Goal: Task Accomplishment & Management: Complete application form

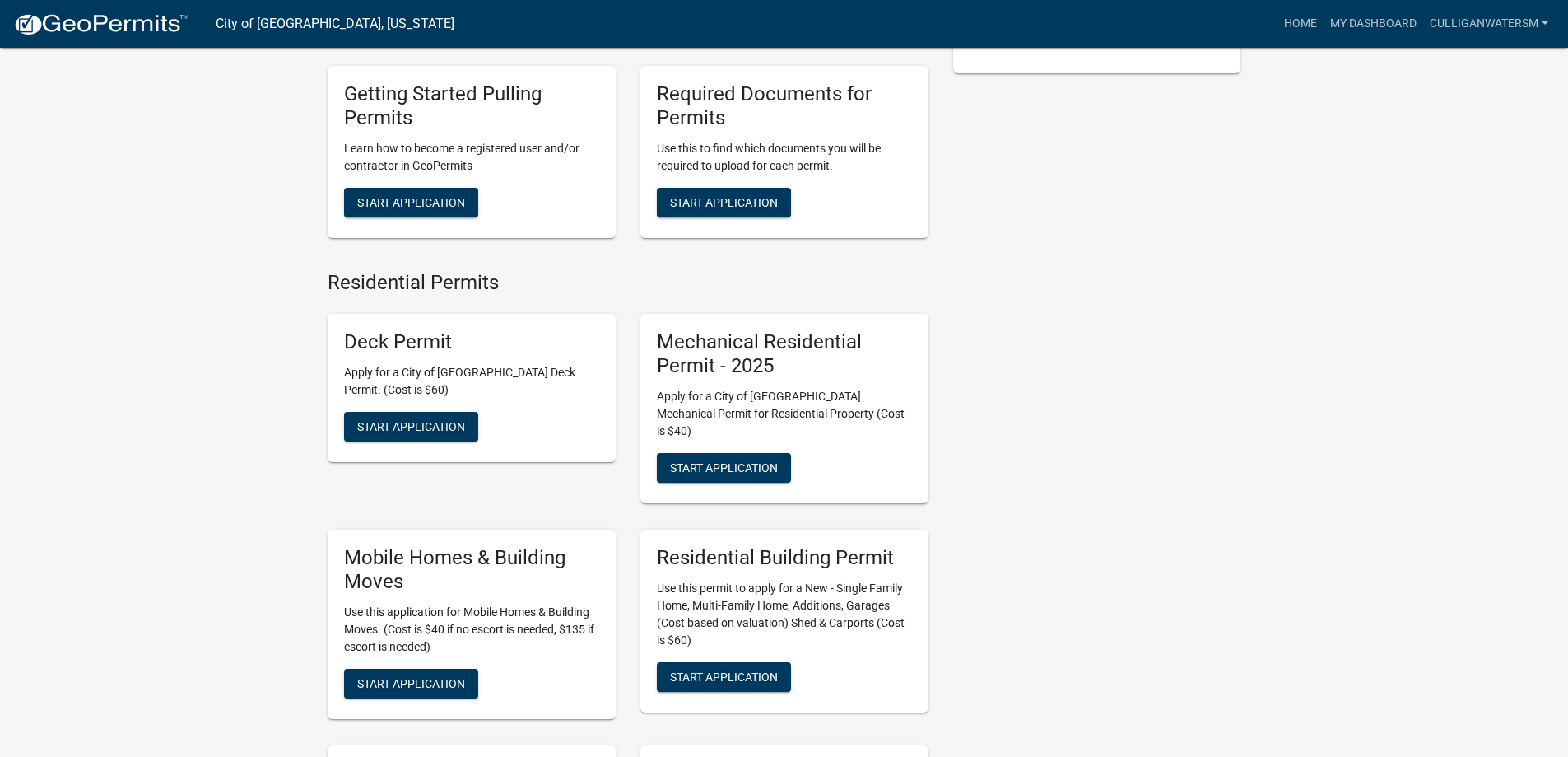
scroll to position [494, 0]
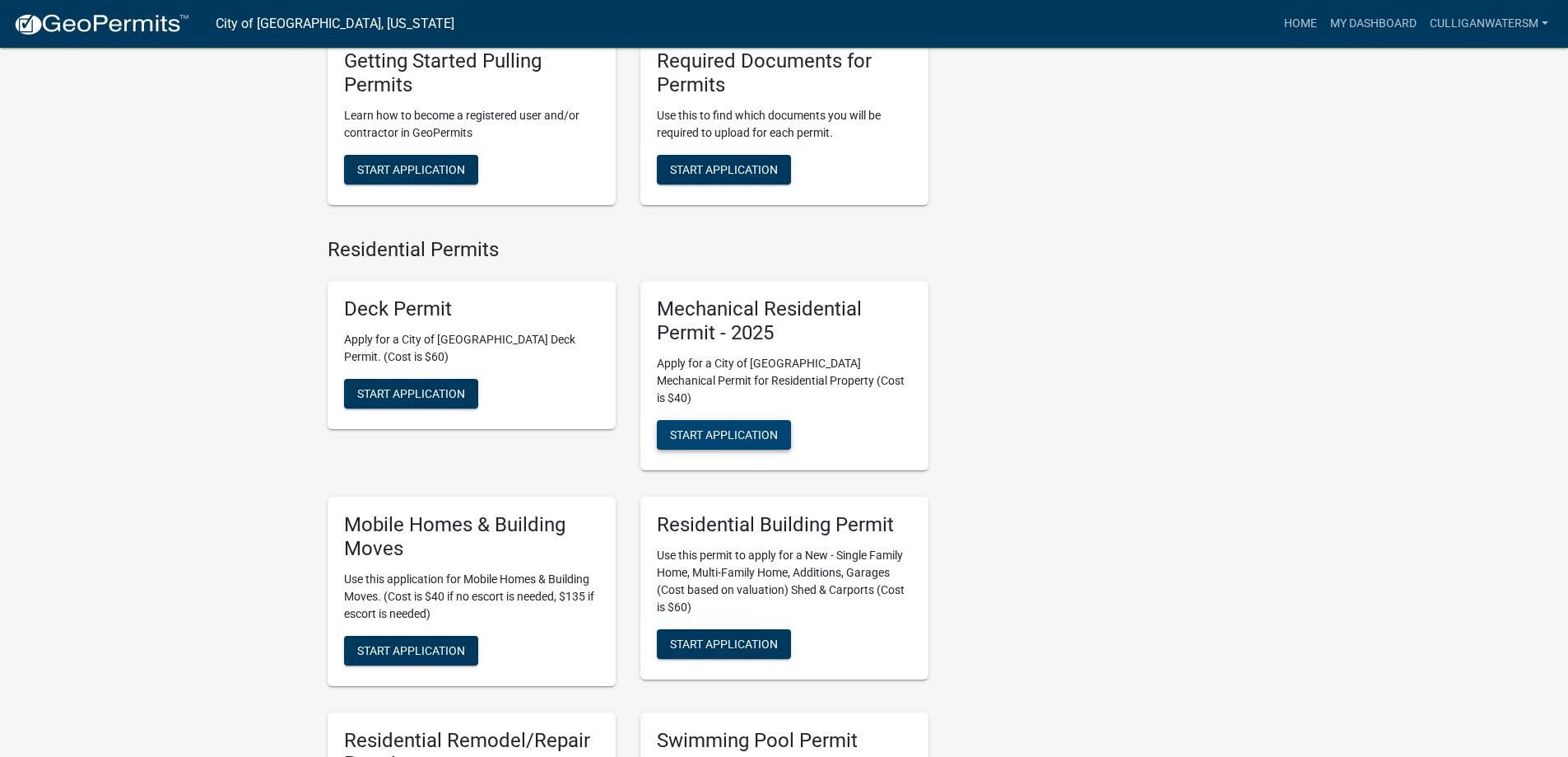
click at [764, 428] on span "Start Application" at bounding box center [723, 434] width 107 height 13
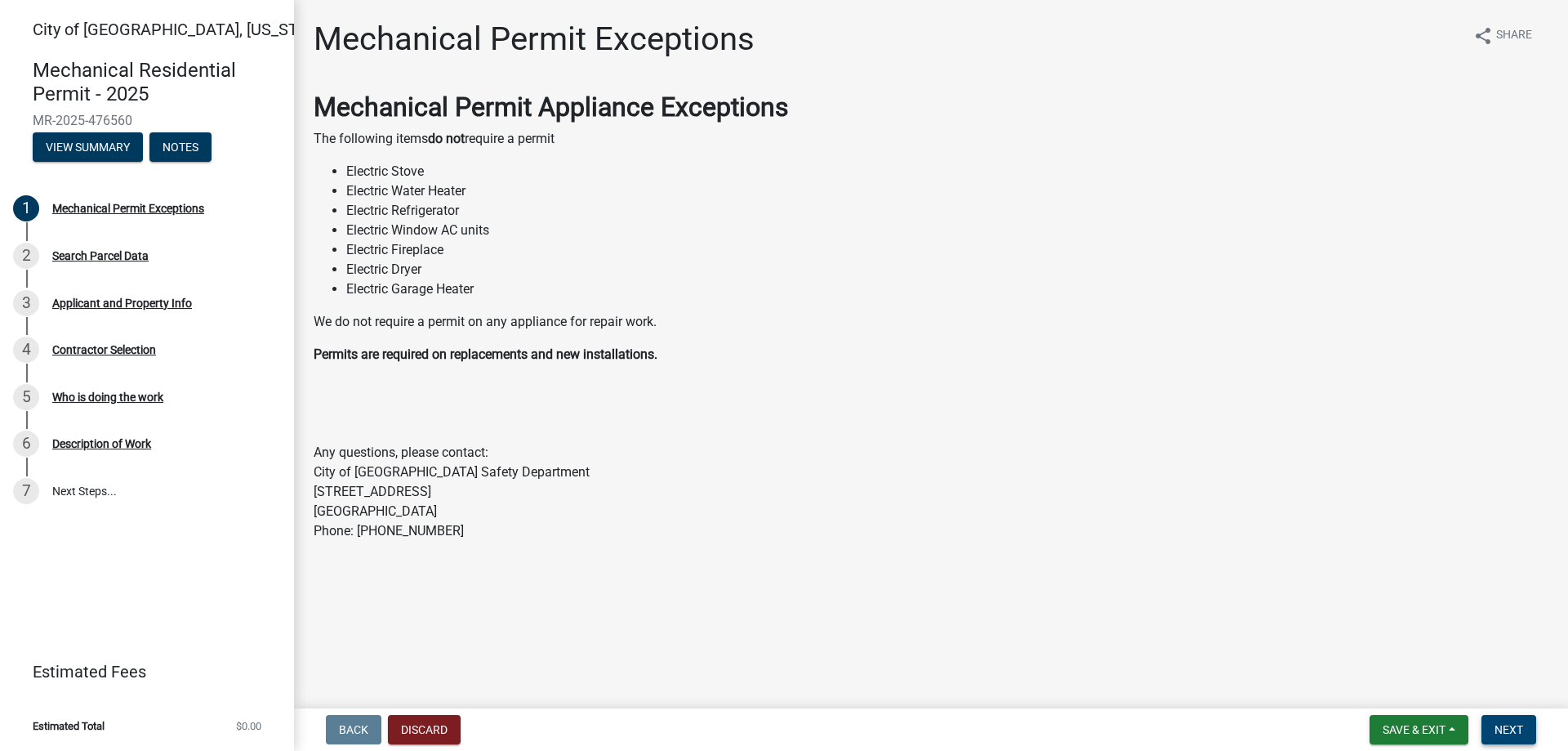
click at [1503, 725] on span "Next" at bounding box center [1509, 729] width 29 height 13
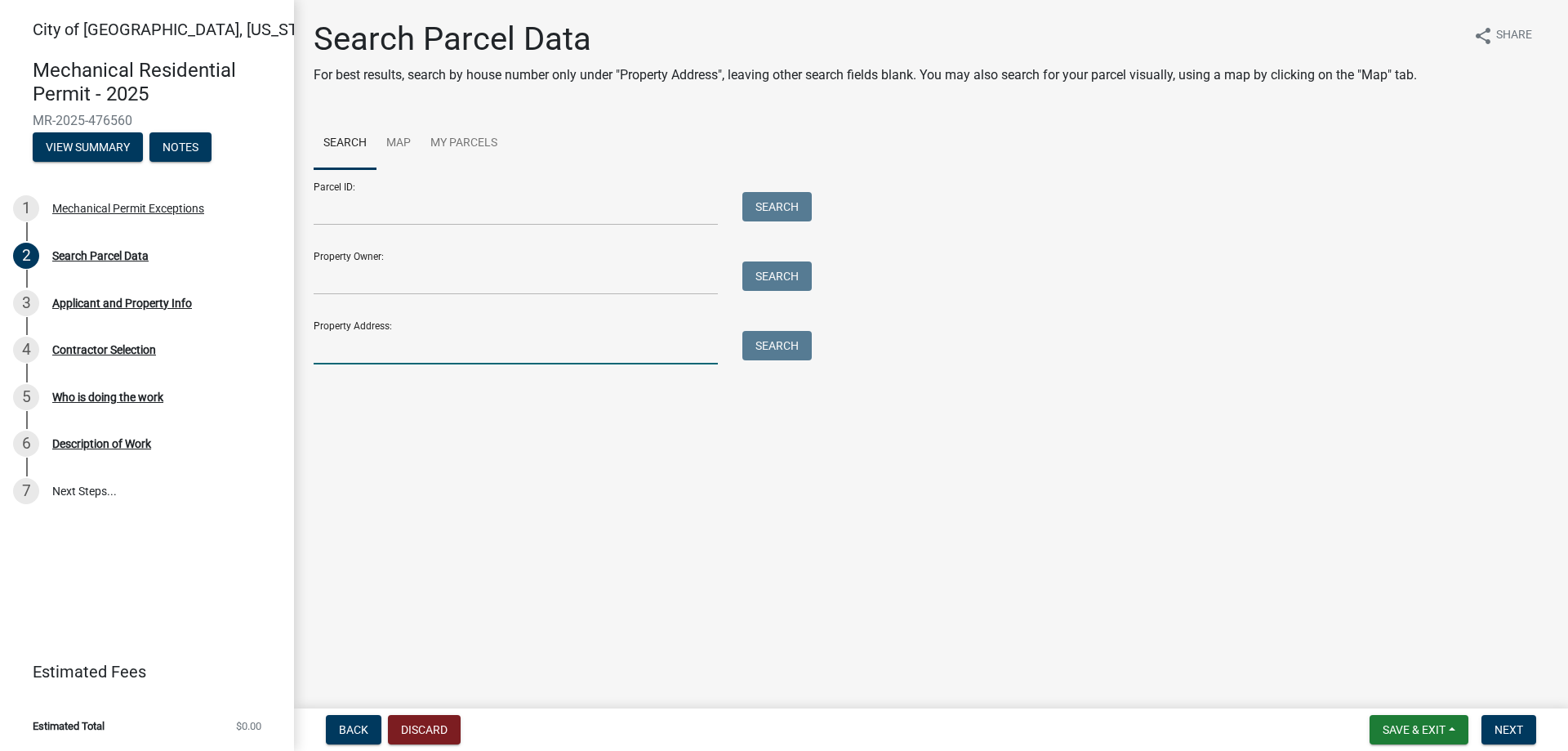
click at [380, 343] on input "Property Address:" at bounding box center [516, 347] width 404 height 33
type input "1206 16TH ST N"
click at [788, 340] on button "Search" at bounding box center [776, 345] width 69 height 30
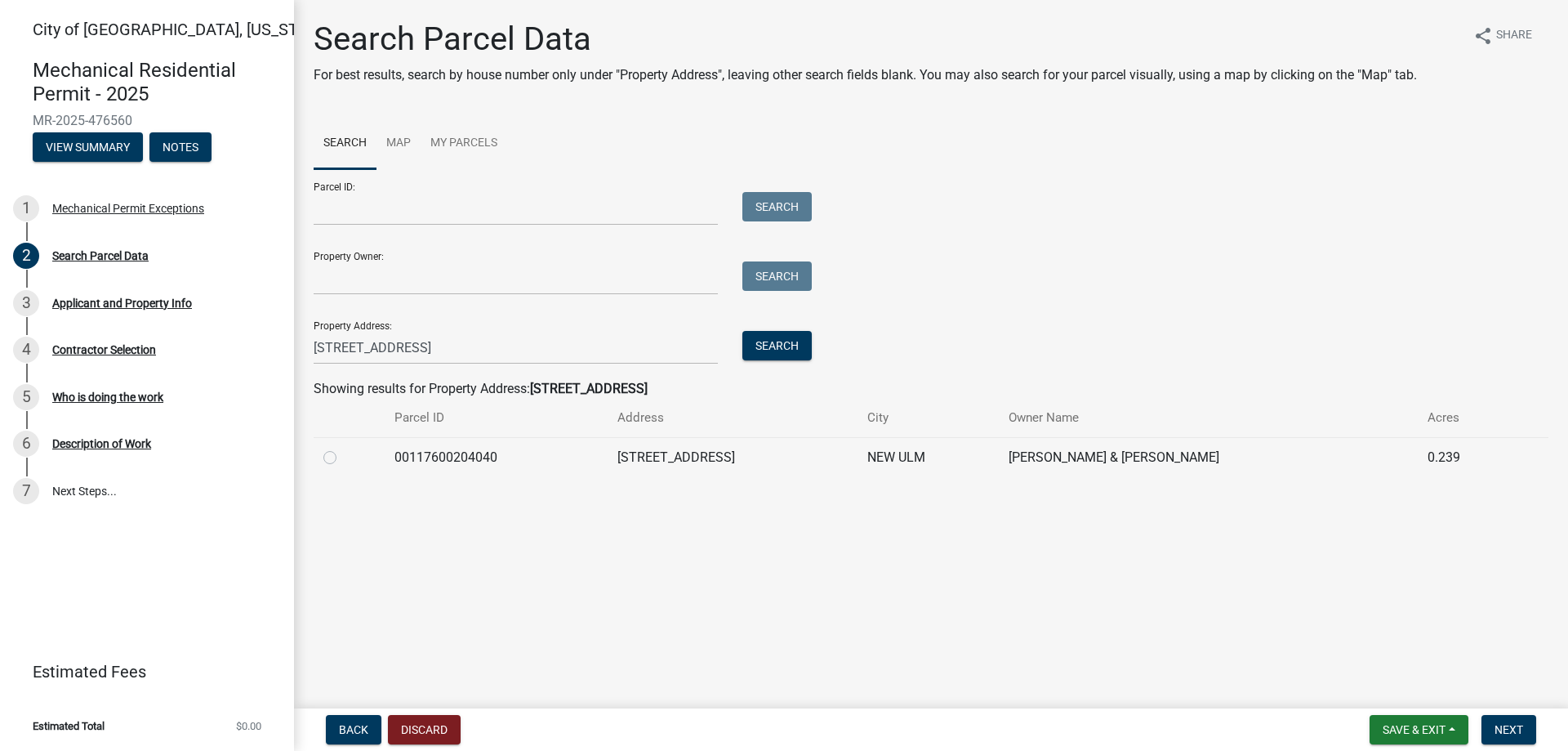
click at [343, 448] on label at bounding box center [343, 448] width 0 height 0
click at [343, 457] on input "radio" at bounding box center [348, 453] width 10 height 10
radio input "true"
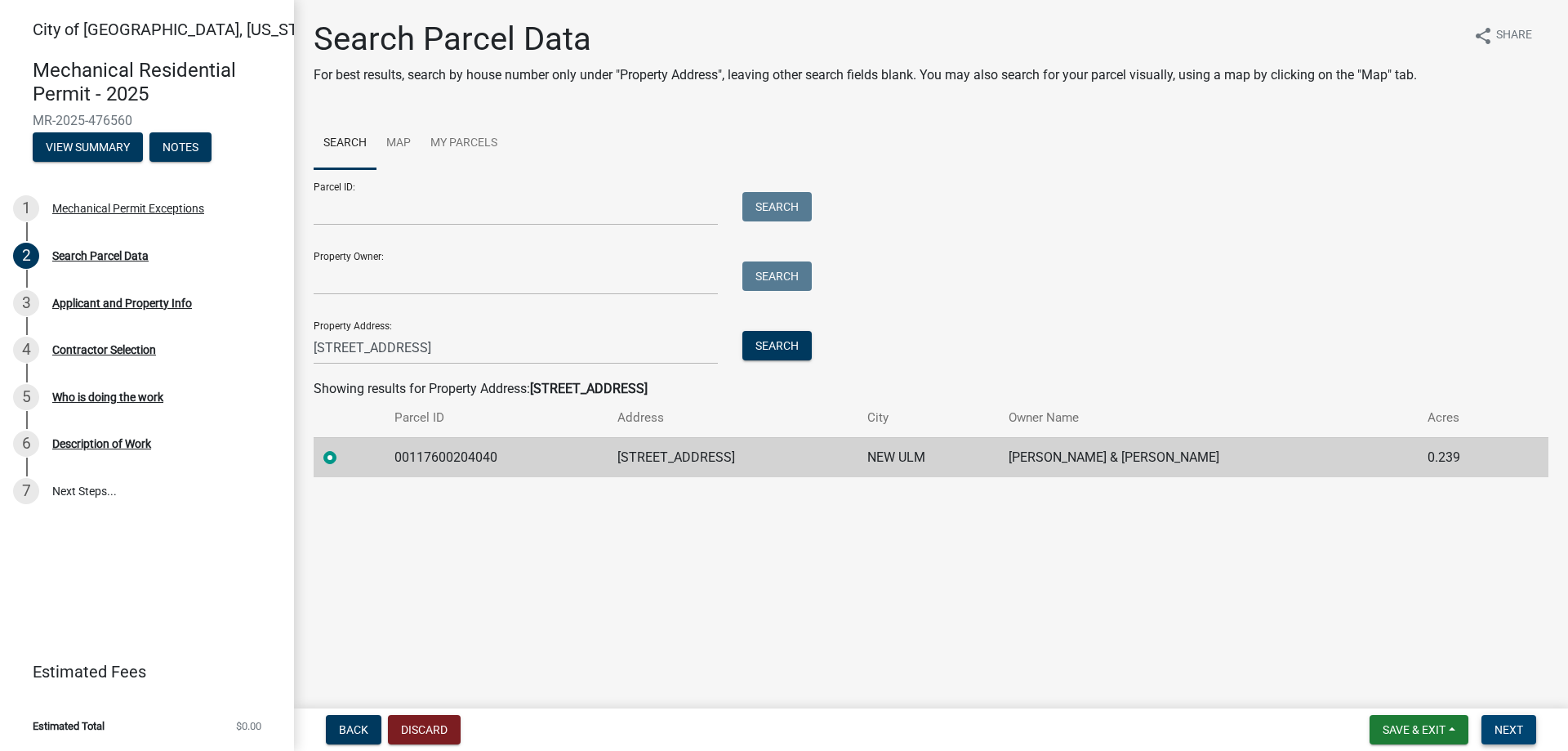
click at [1509, 726] on span "Next" at bounding box center [1509, 729] width 29 height 13
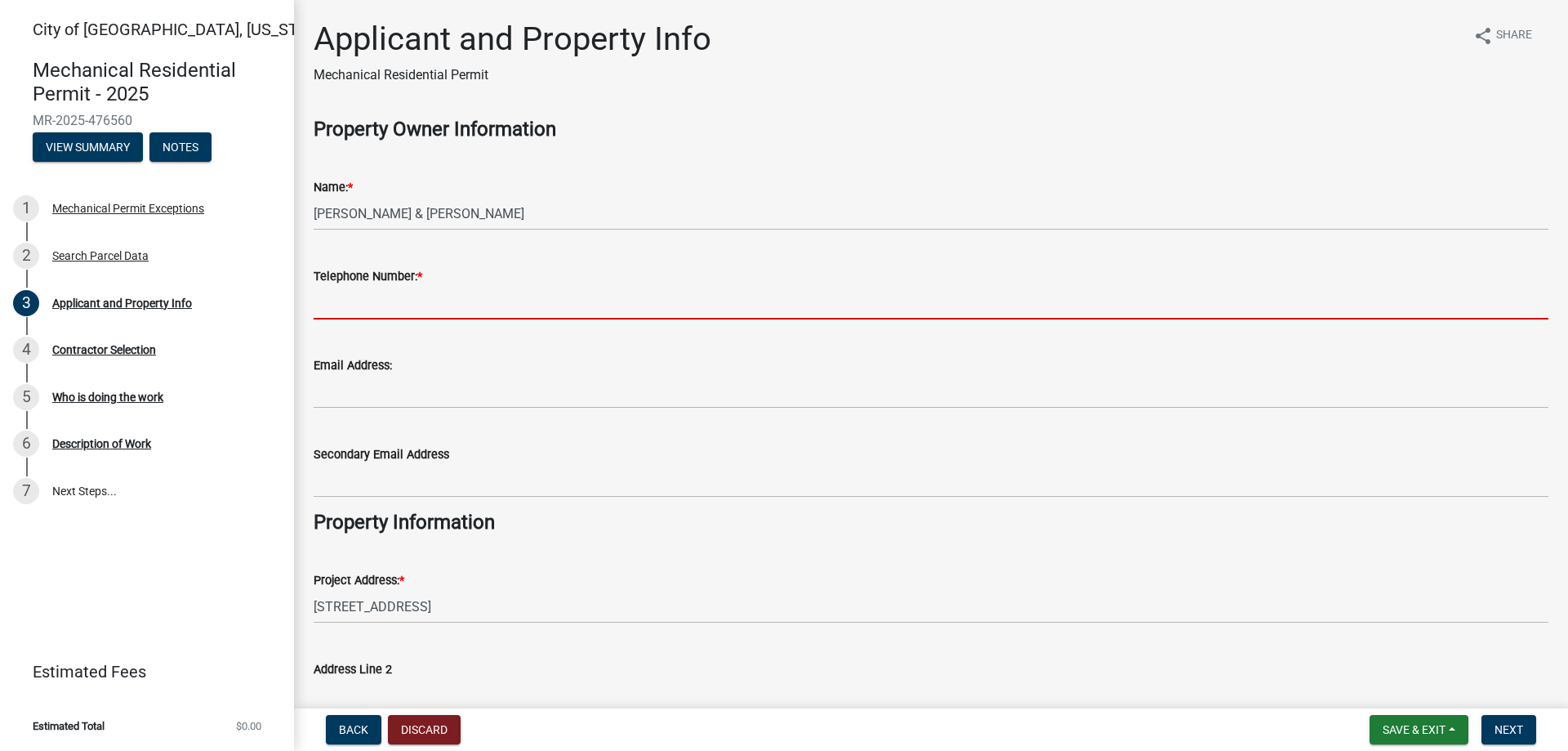
click at [444, 301] on input "Telephone Number: *" at bounding box center [931, 302] width 1235 height 33
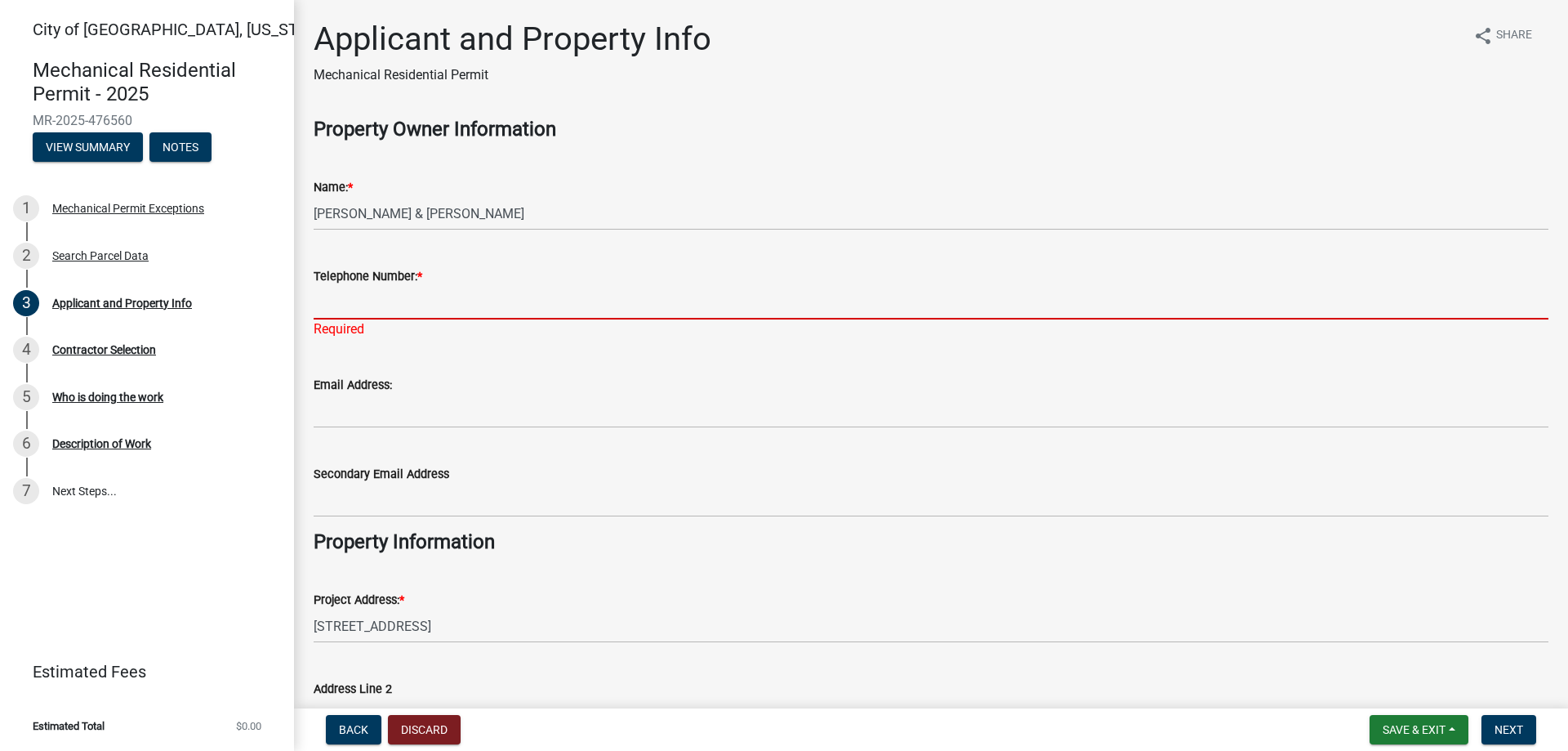
click at [354, 311] on input "Telephone Number: *" at bounding box center [931, 302] width 1235 height 33
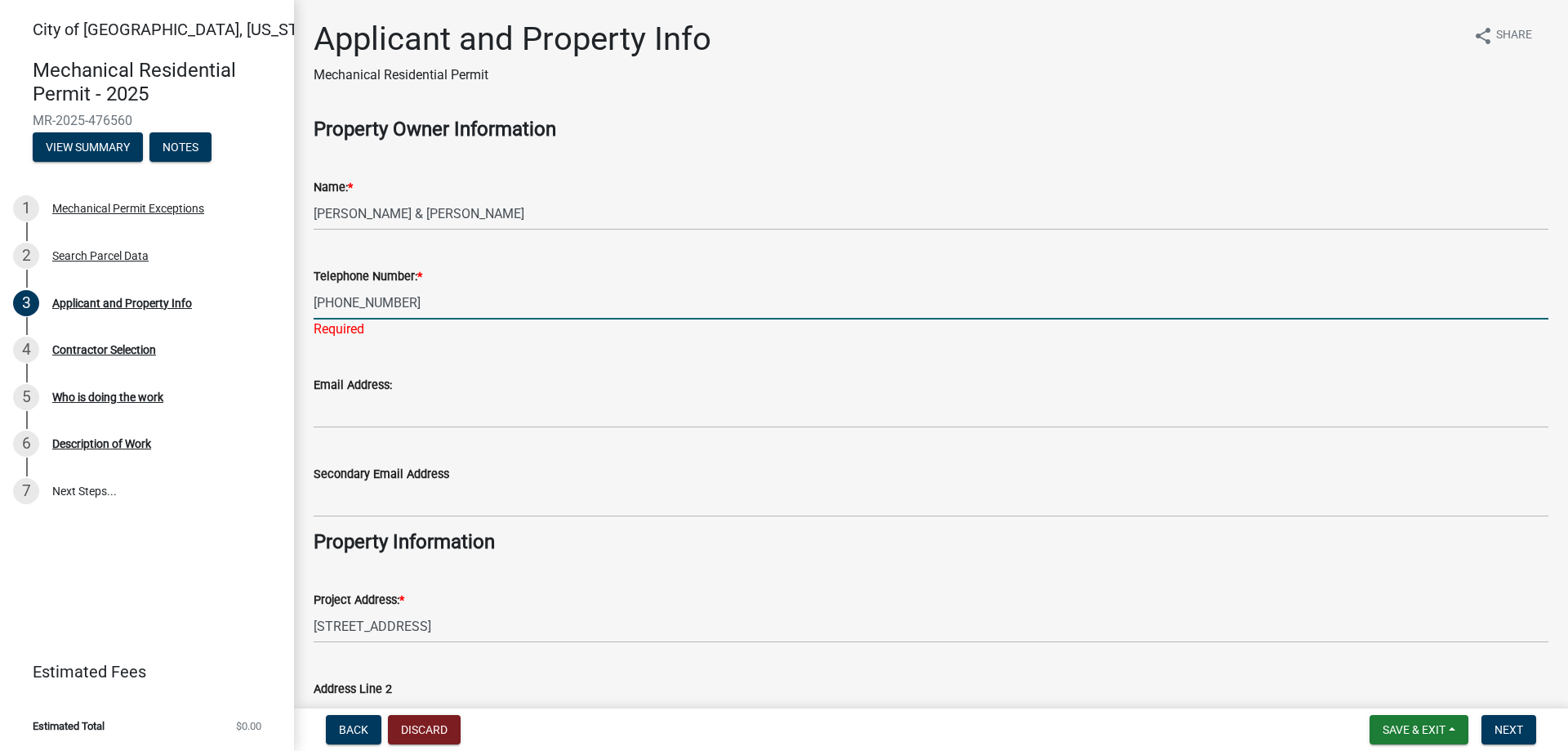
type input "[PHONE_NUMBER]"
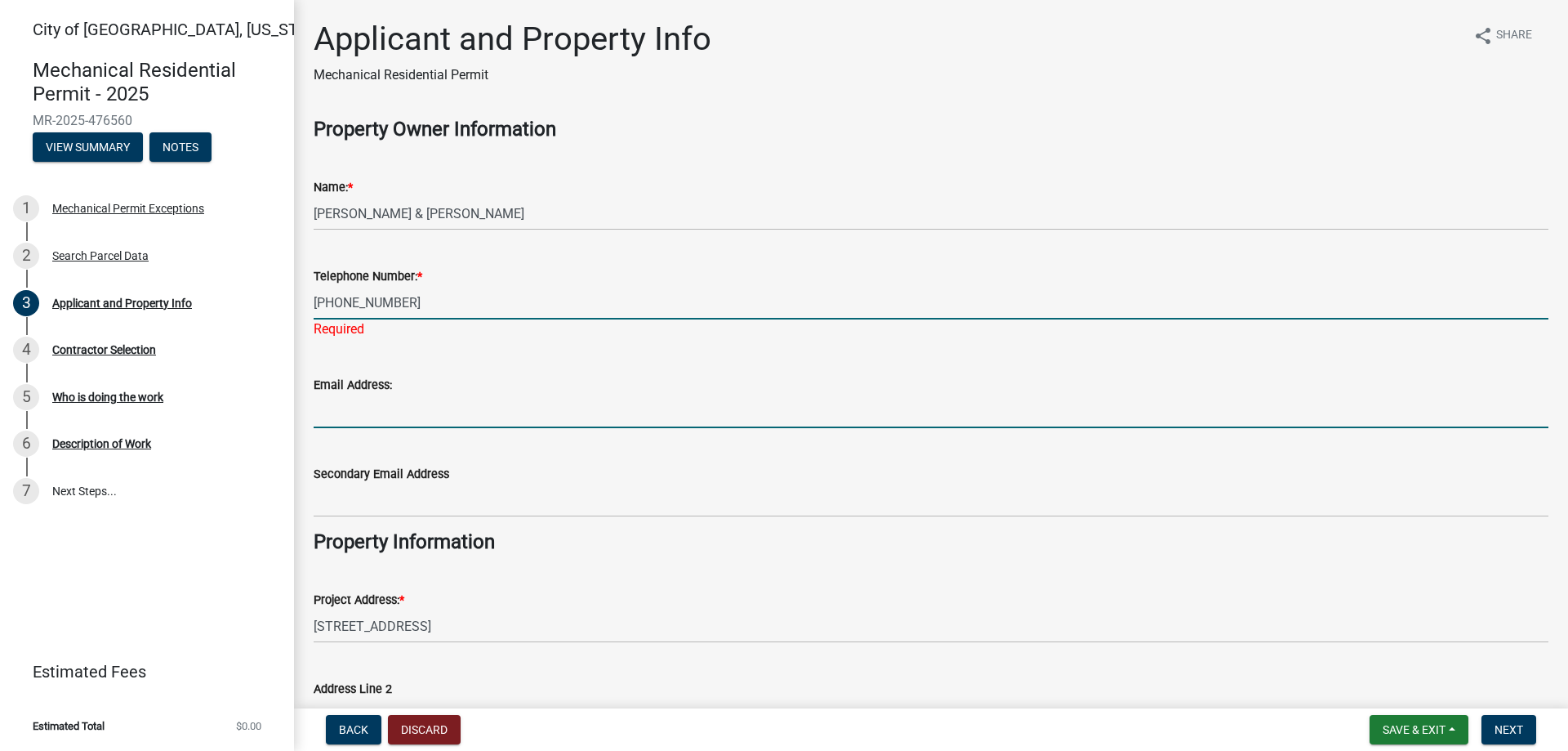
click at [411, 425] on wm-data-entity-input-list "Property Owner Information Name: * ELWOOD & CONNIE S HELDT Telephone Number: * …" at bounding box center [931, 542] width 1235 height 849
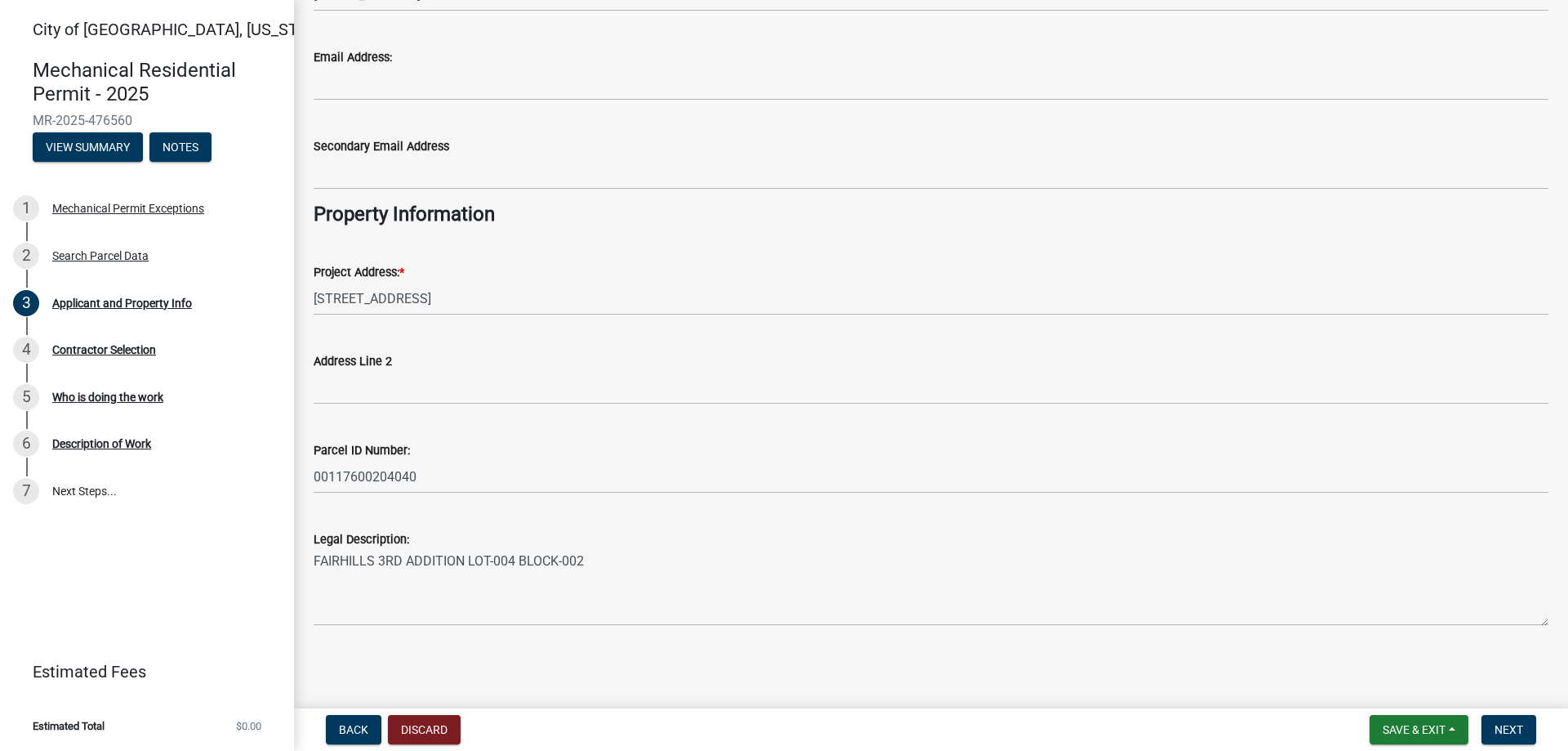
scroll to position [309, 0]
click at [1495, 734] on span "Next" at bounding box center [1509, 729] width 29 height 13
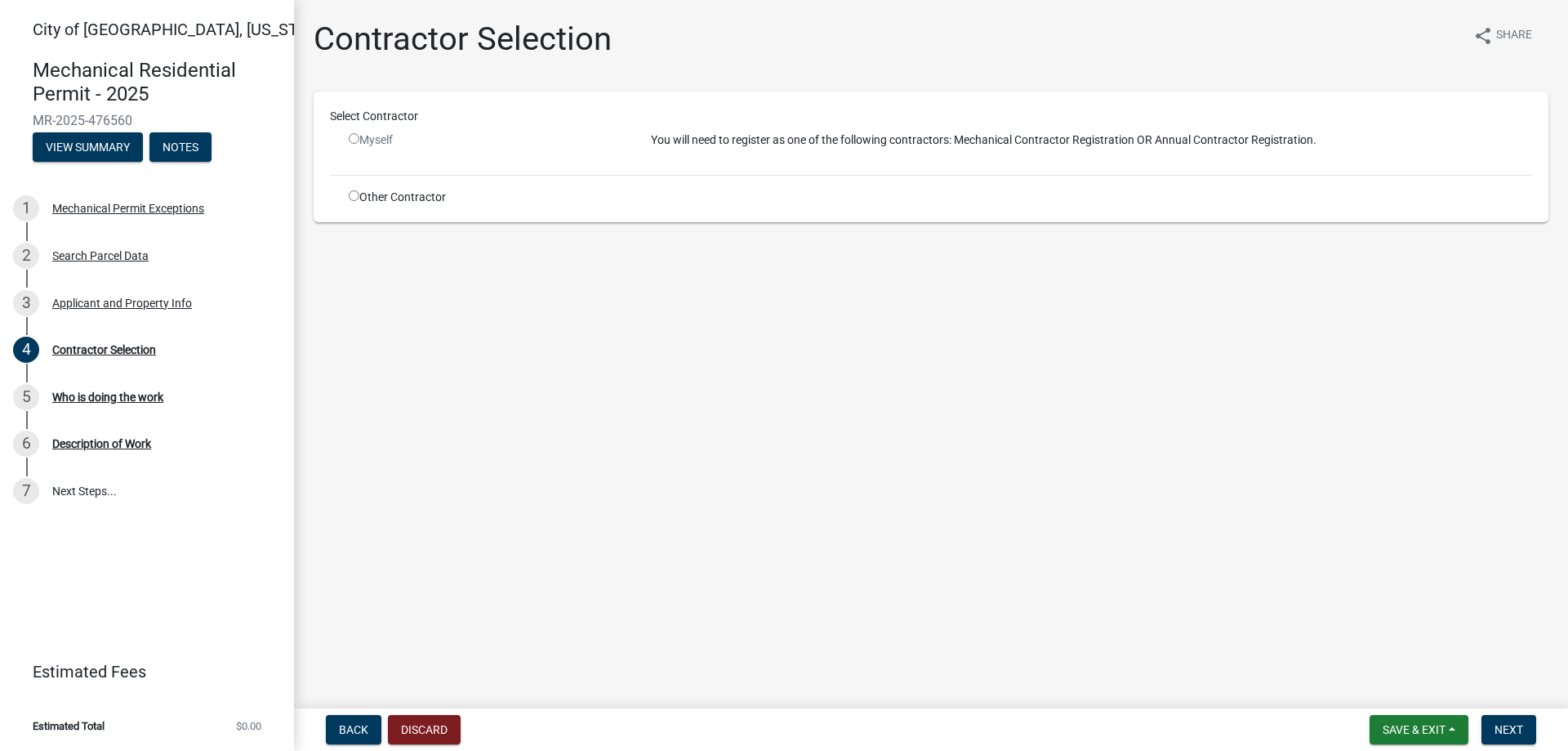
click at [350, 143] on div "Myself" at bounding box center [488, 140] width 278 height 17
click at [354, 139] on input "radio" at bounding box center [354, 138] width 10 height 10
click at [352, 139] on input "radio" at bounding box center [354, 138] width 10 height 10
click at [357, 139] on input "radio" at bounding box center [354, 138] width 10 height 10
click at [353, 137] on input "radio" at bounding box center [354, 138] width 10 height 10
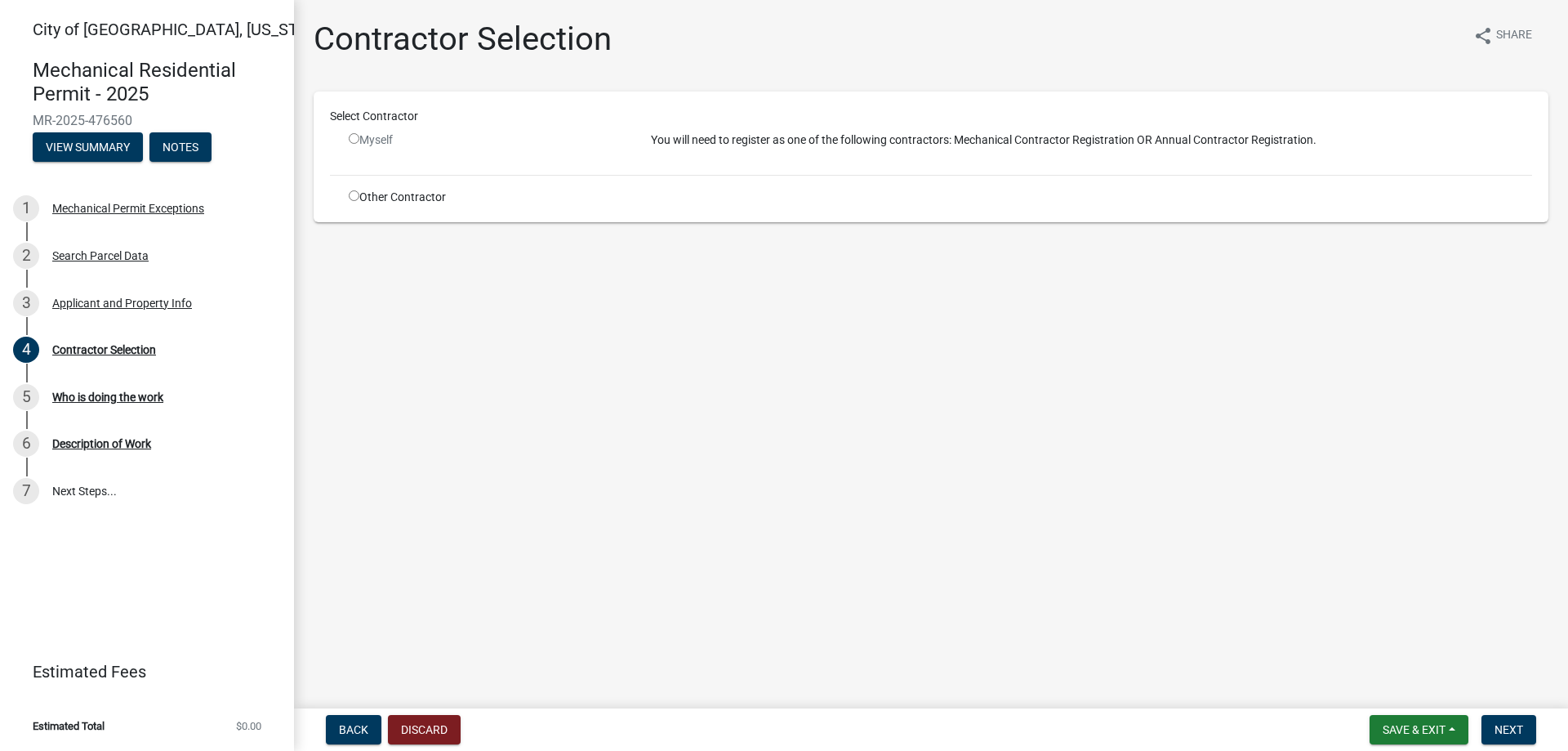
click at [354, 136] on input "radio" at bounding box center [354, 138] width 10 height 10
radio input "false"
click at [351, 198] on input "radio" at bounding box center [354, 196] width 10 height 10
radio input "true"
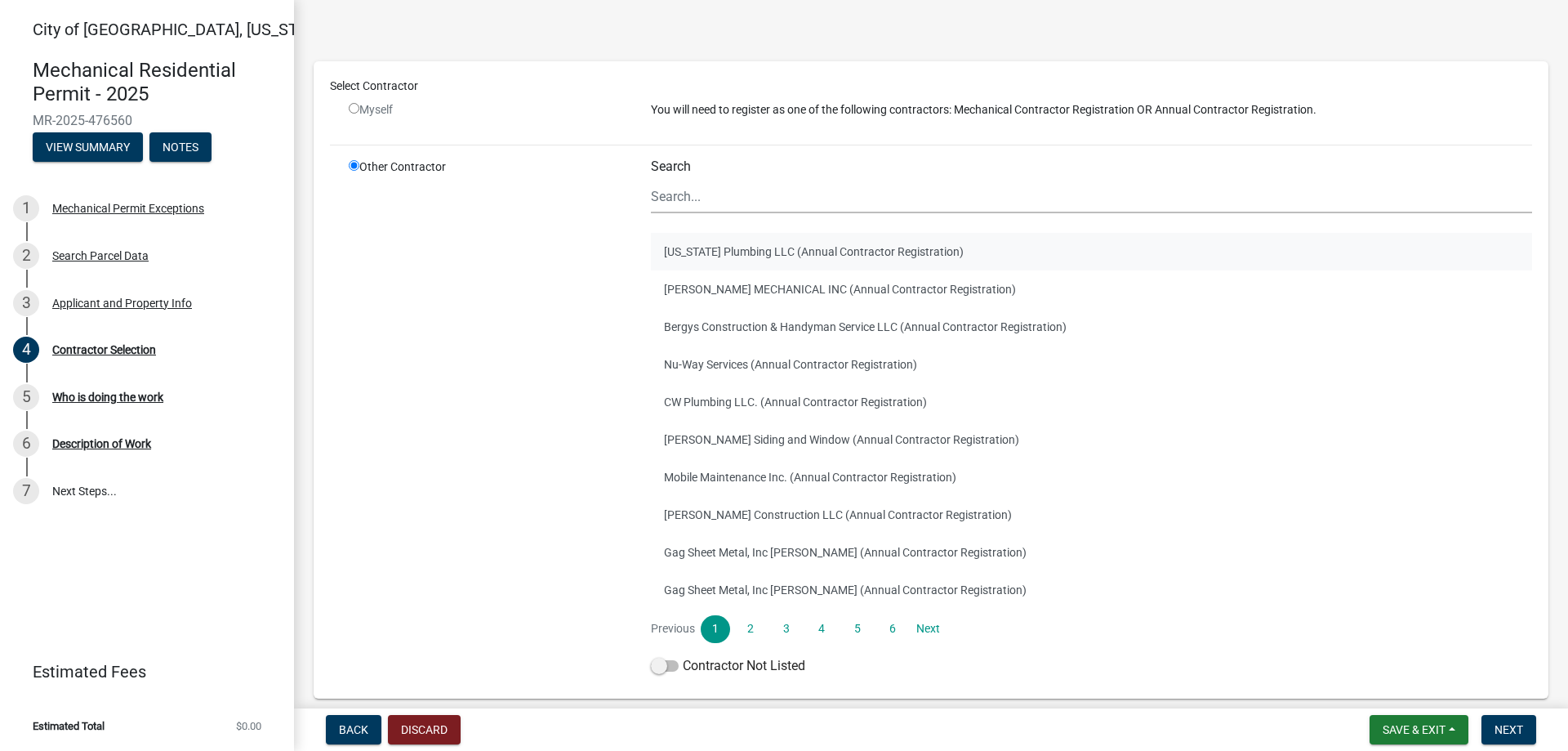
scroll to position [81, 0]
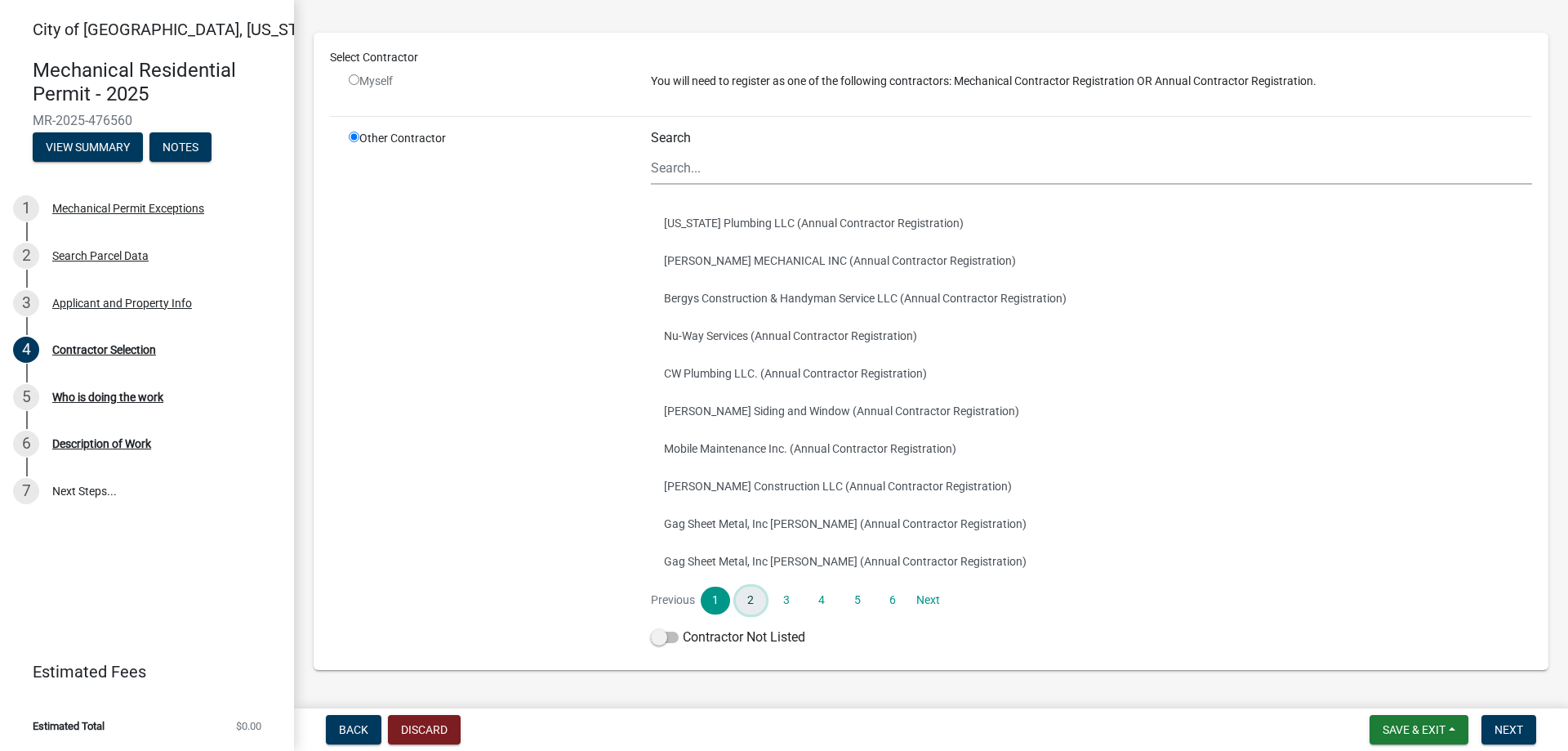
click at [749, 602] on link "2" at bounding box center [751, 601] width 30 height 28
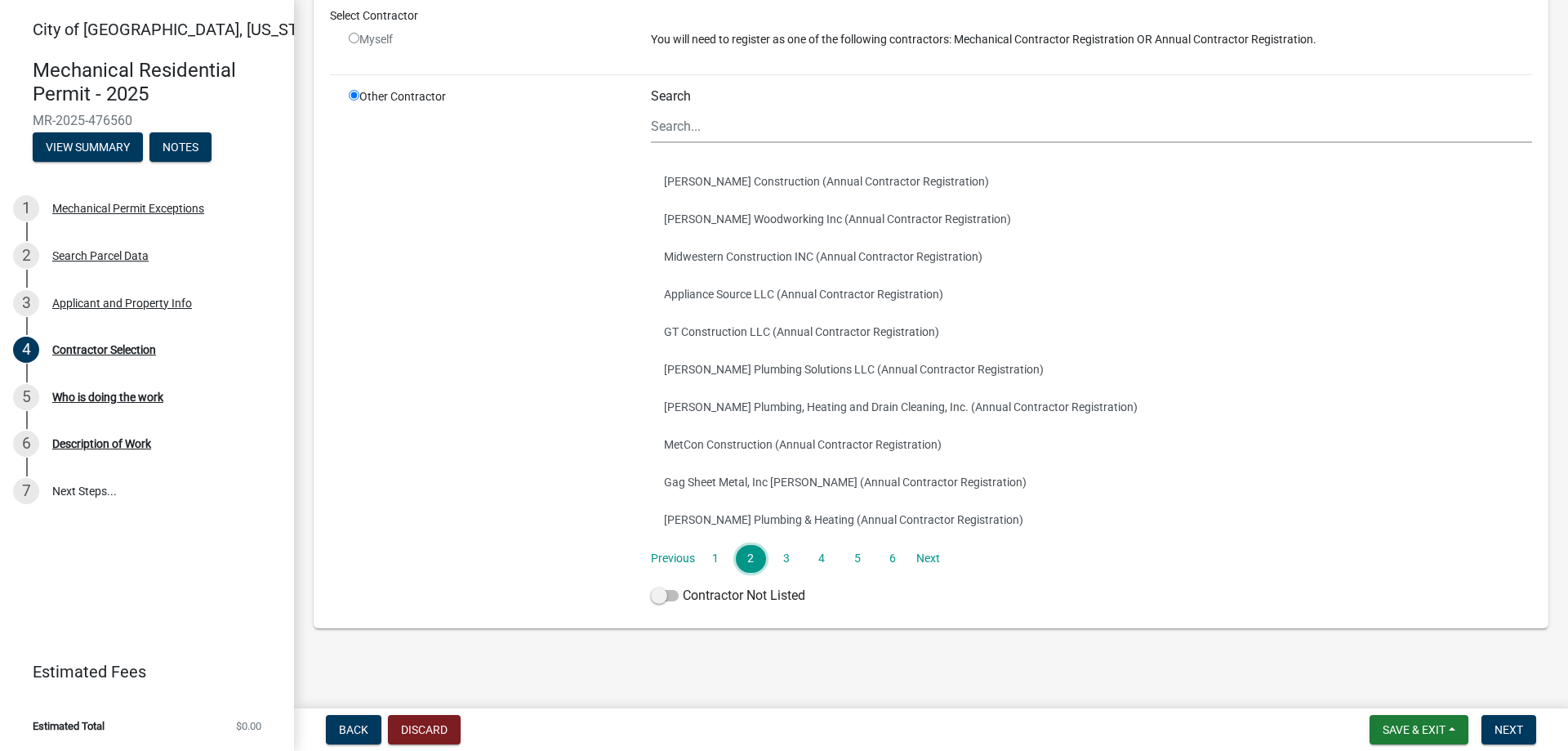
scroll to position [127, 0]
click at [880, 553] on link "6" at bounding box center [892, 555] width 30 height 28
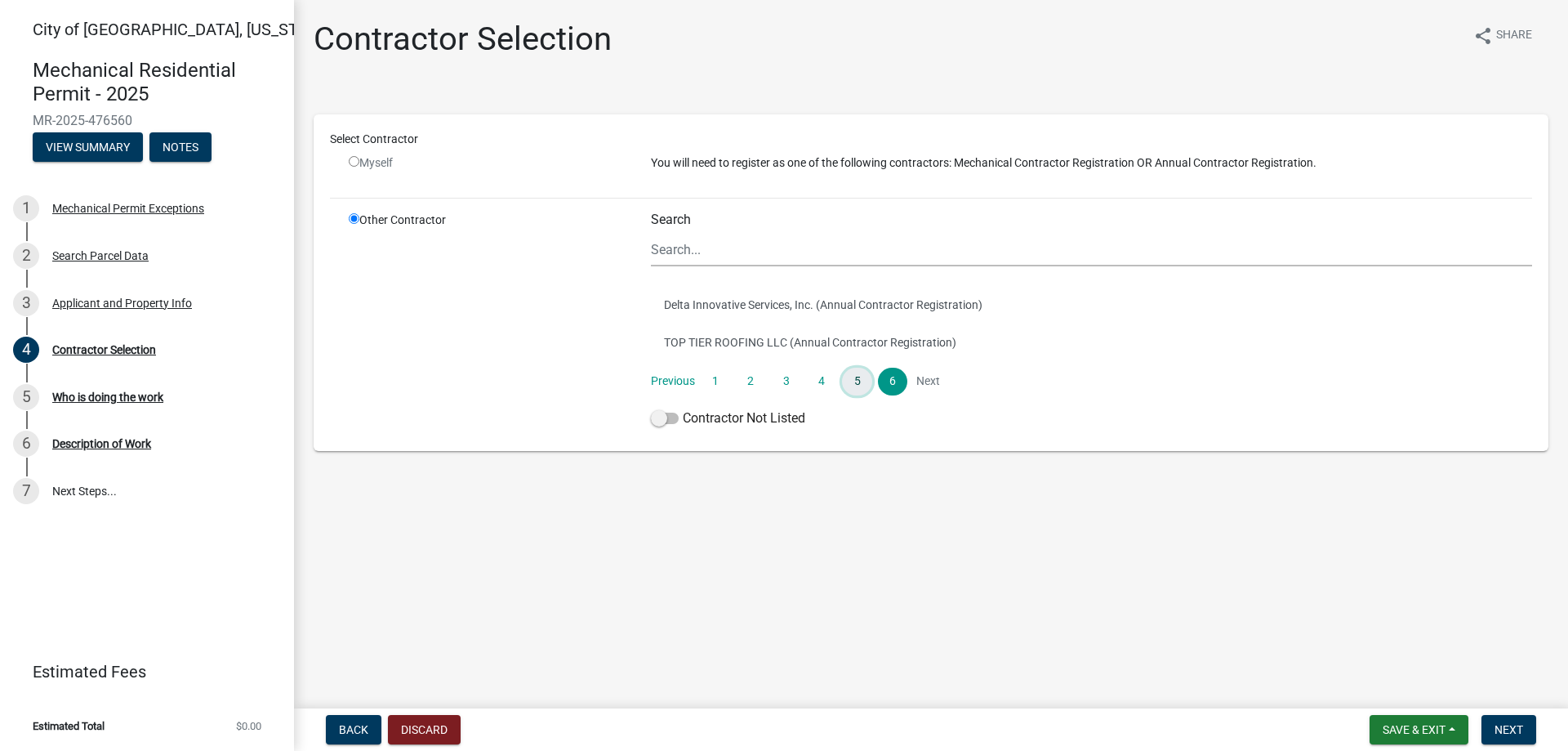
click at [856, 379] on link "5" at bounding box center [857, 381] width 30 height 28
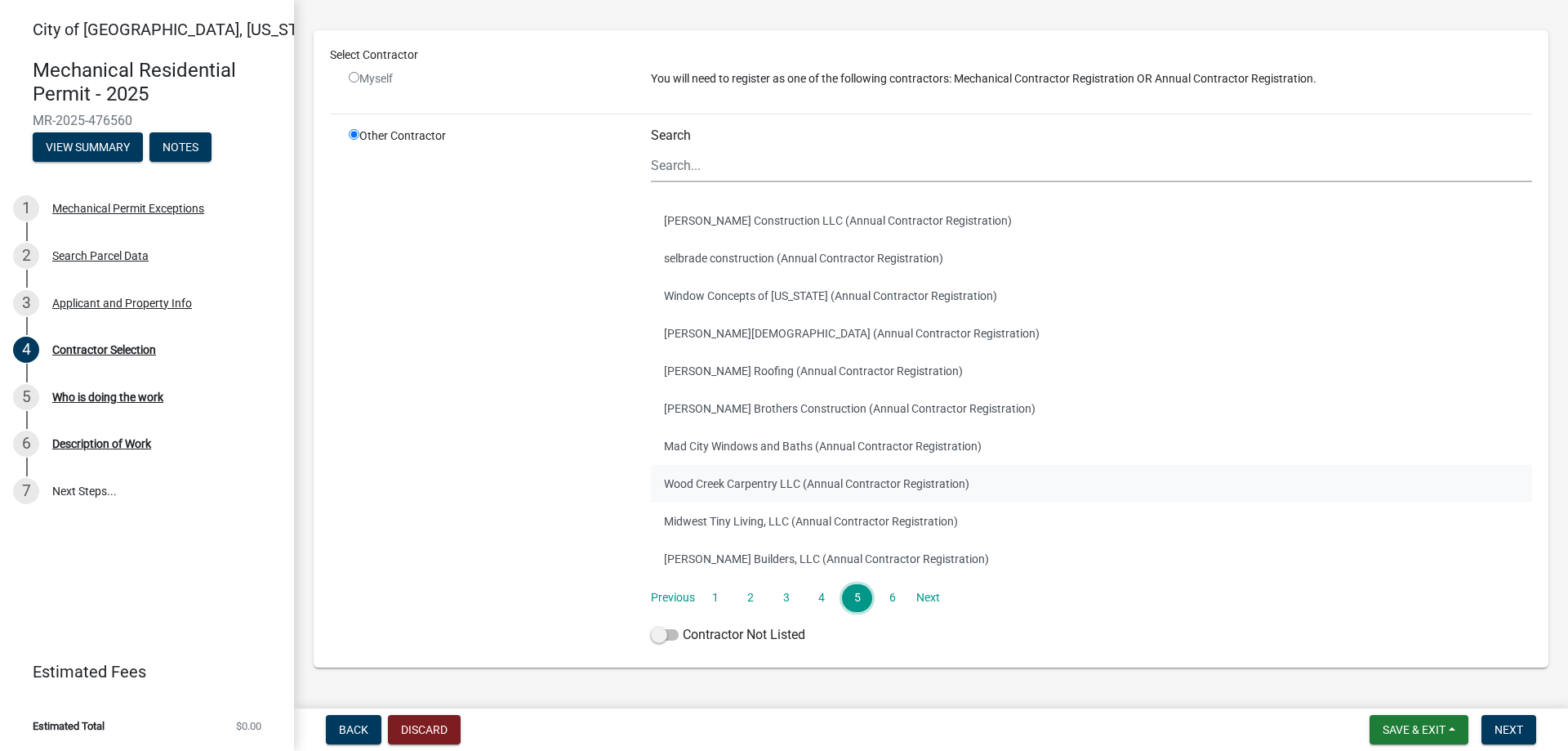
scroll to position [127, 0]
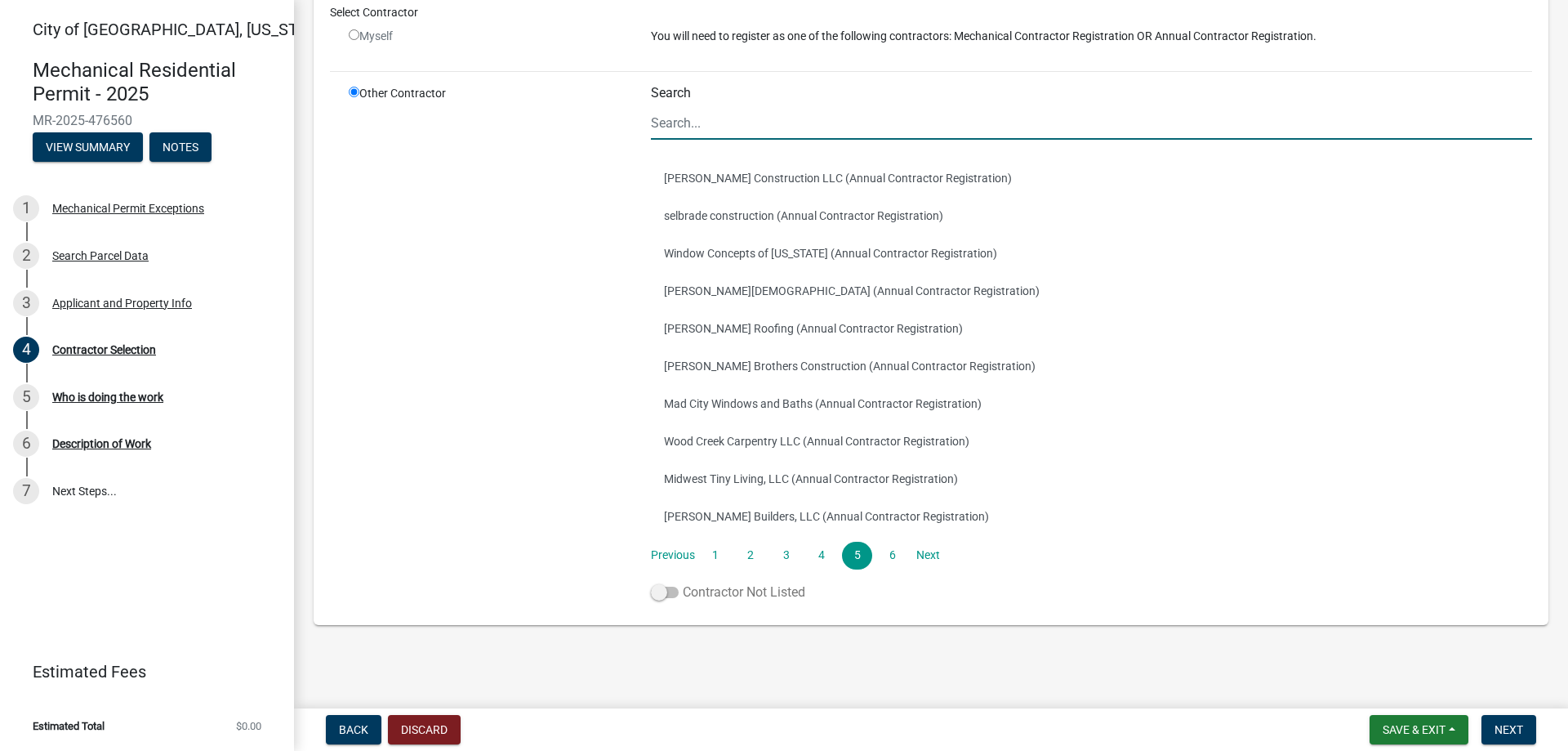
click at [781, 590] on label "Contractor Not Listed" at bounding box center [728, 592] width 155 height 19
click at [683, 582] on input "Contractor Not Listed" at bounding box center [683, 582] width 0 height 0
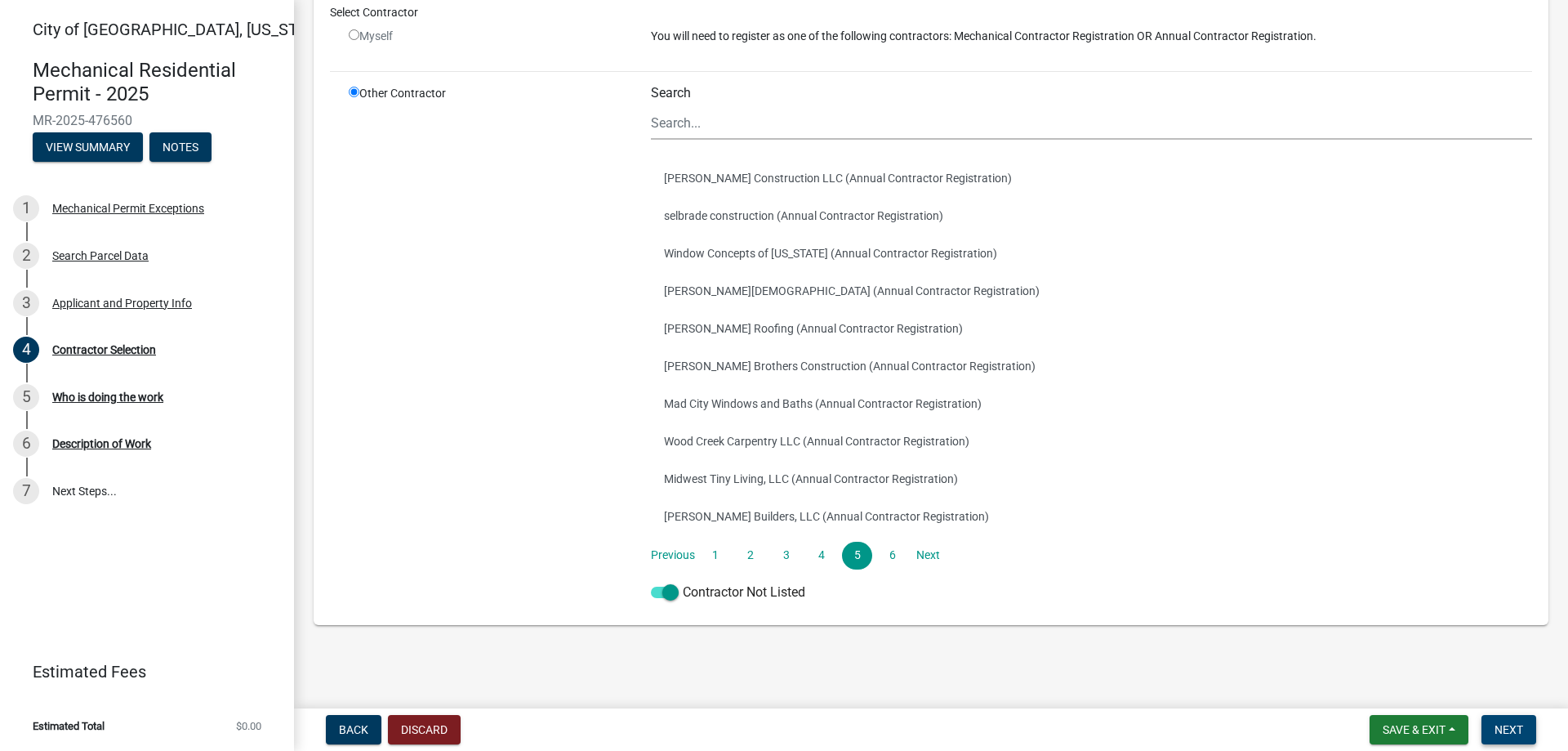
click at [1532, 734] on button "Next" at bounding box center [1509, 729] width 55 height 30
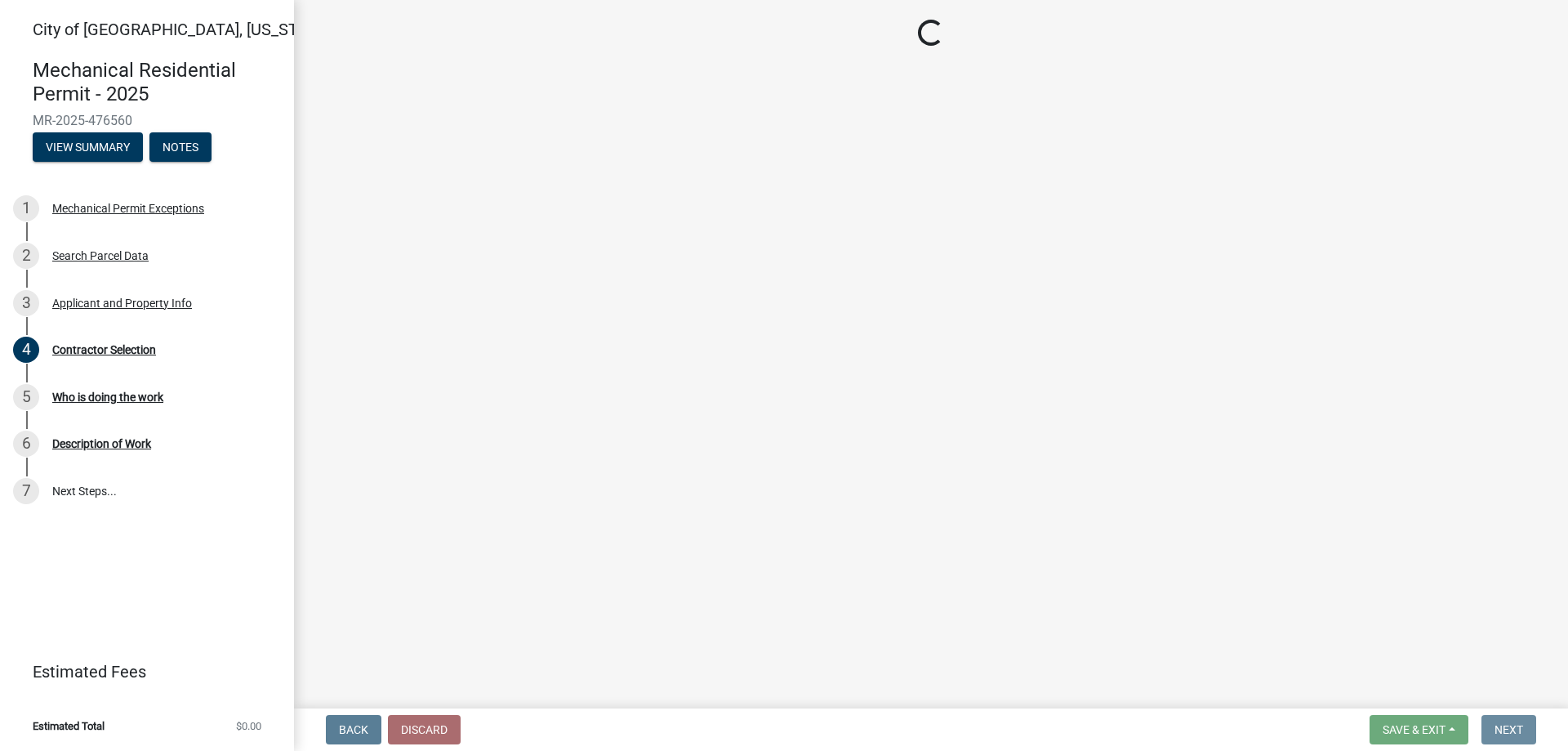
scroll to position [0, 0]
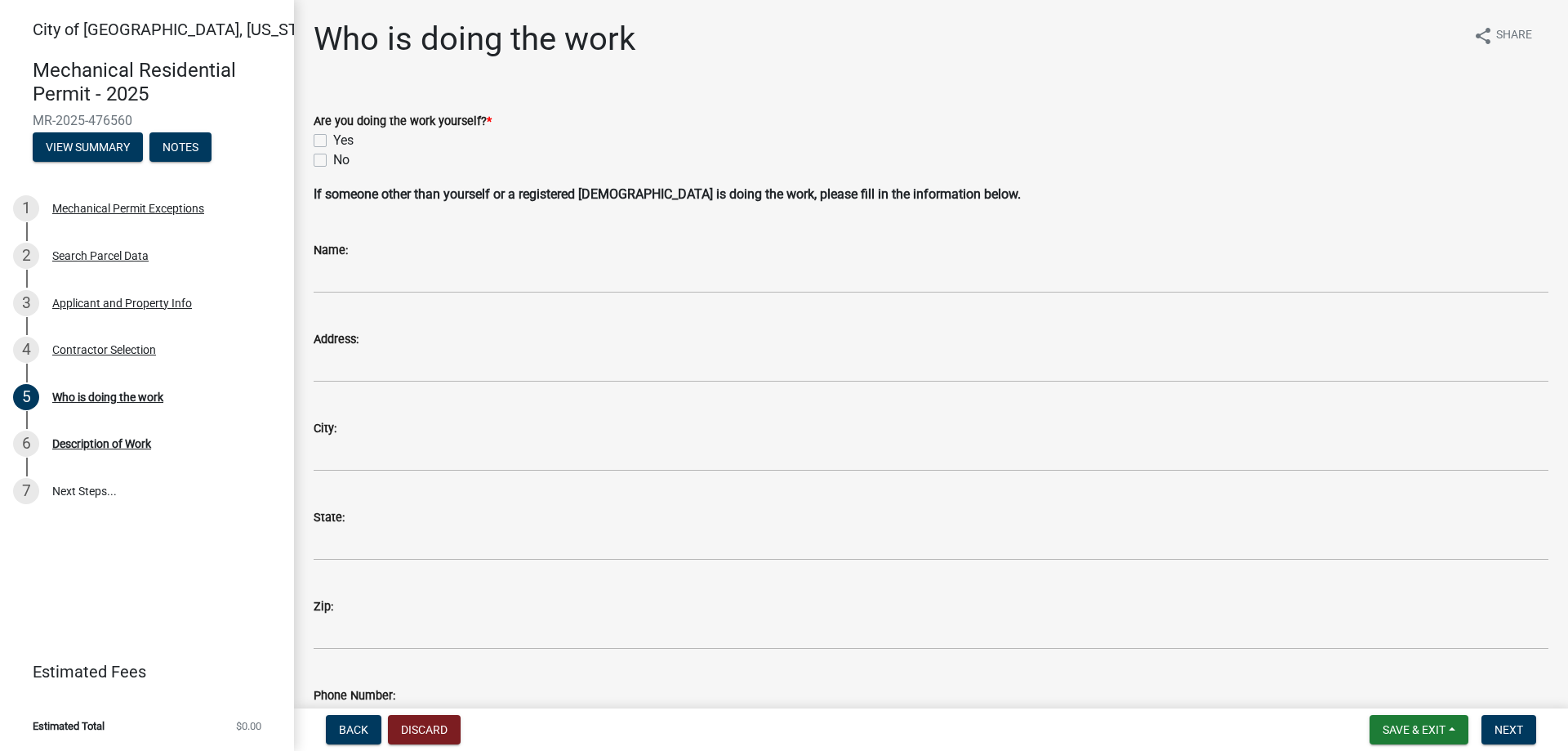
click at [333, 140] on label "Yes" at bounding box center [343, 140] width 20 height 19
click at [333, 140] on input "Yes" at bounding box center [338, 136] width 10 height 10
checkbox input "true"
checkbox input "false"
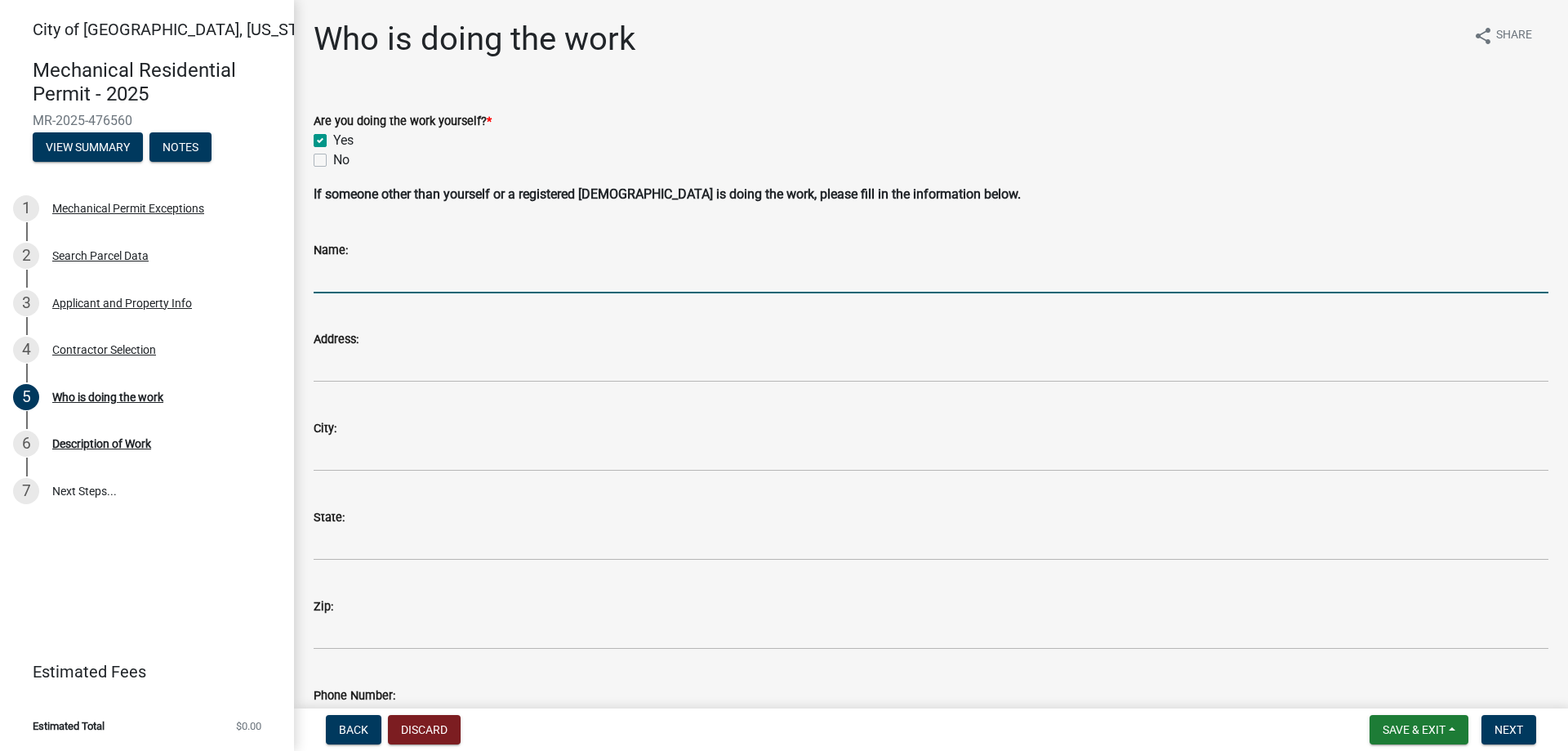
click at [430, 278] on input "Name:" at bounding box center [931, 276] width 1235 height 33
type input "Healthy Water Solutions"
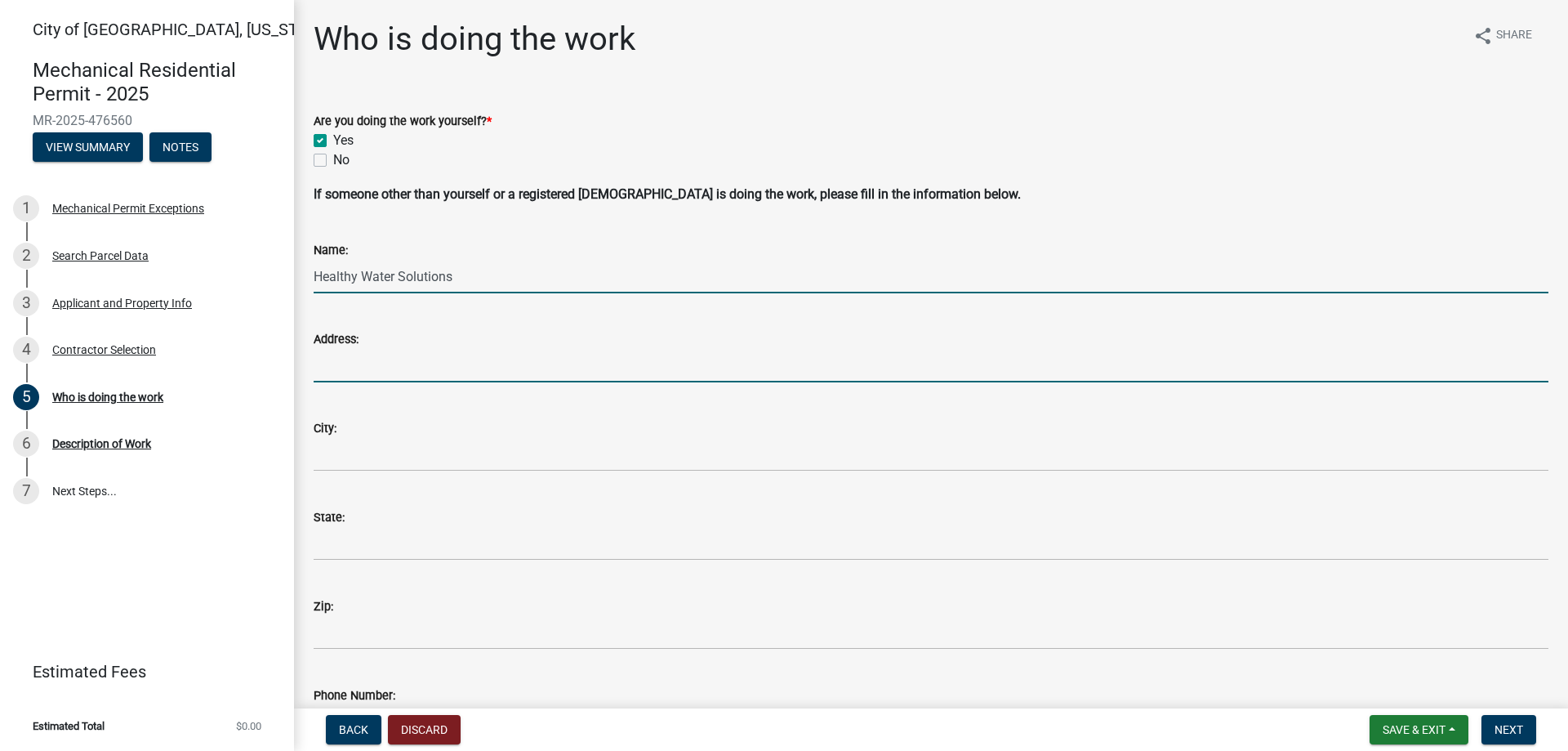
click at [481, 360] on input "Address:" at bounding box center [931, 365] width 1235 height 33
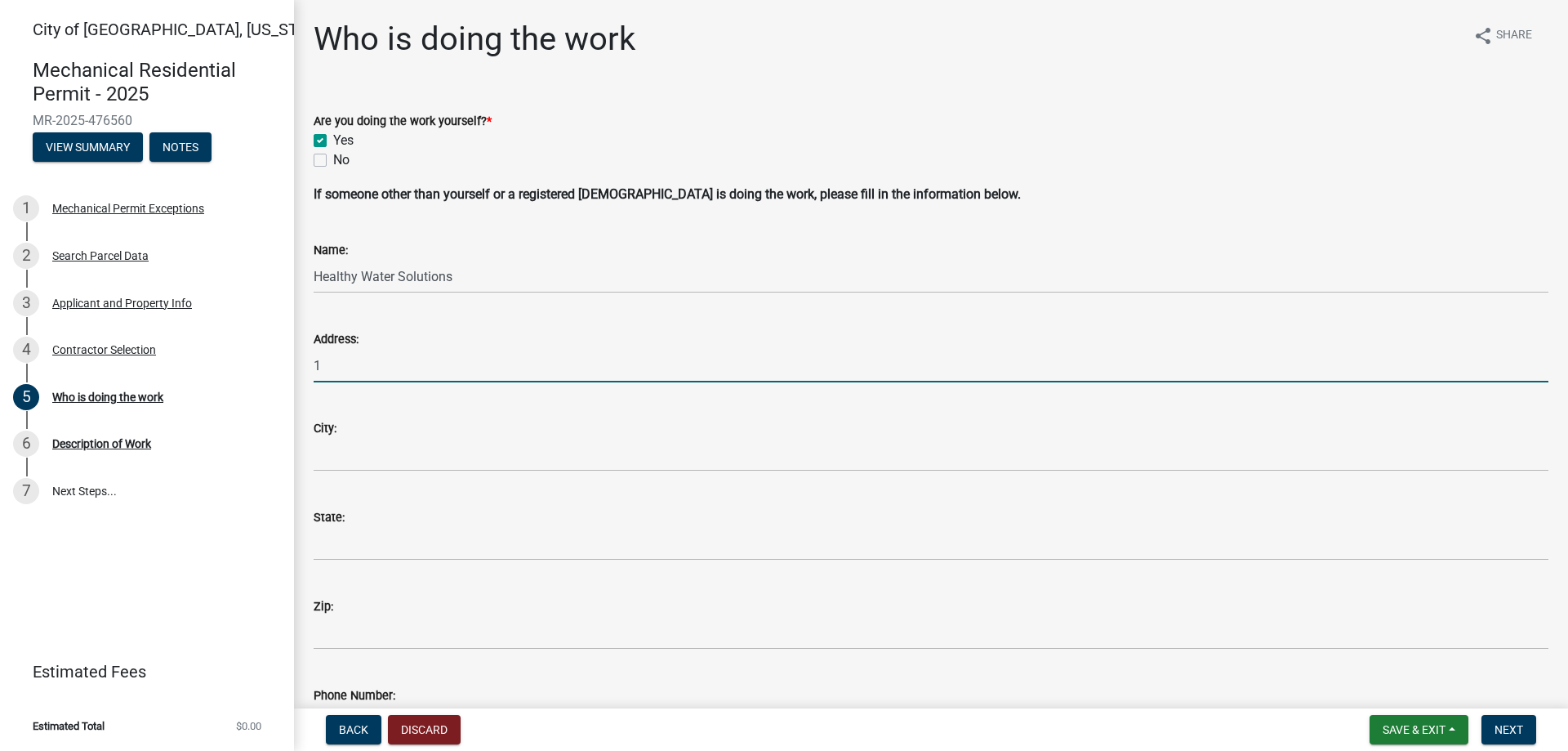
type input "[STREET_ADDRESS]"
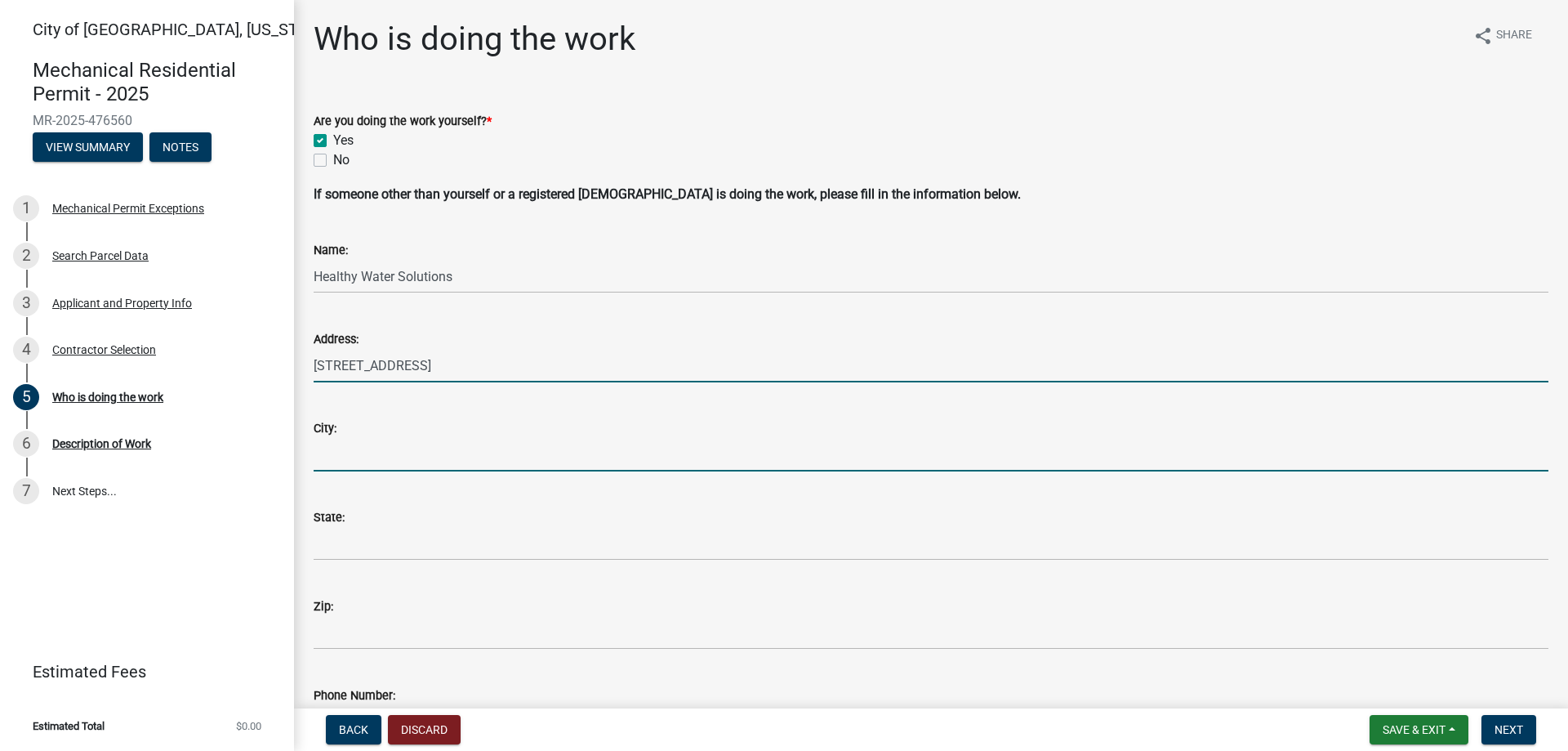
click at [436, 455] on input "City:" at bounding box center [931, 455] width 1235 height 33
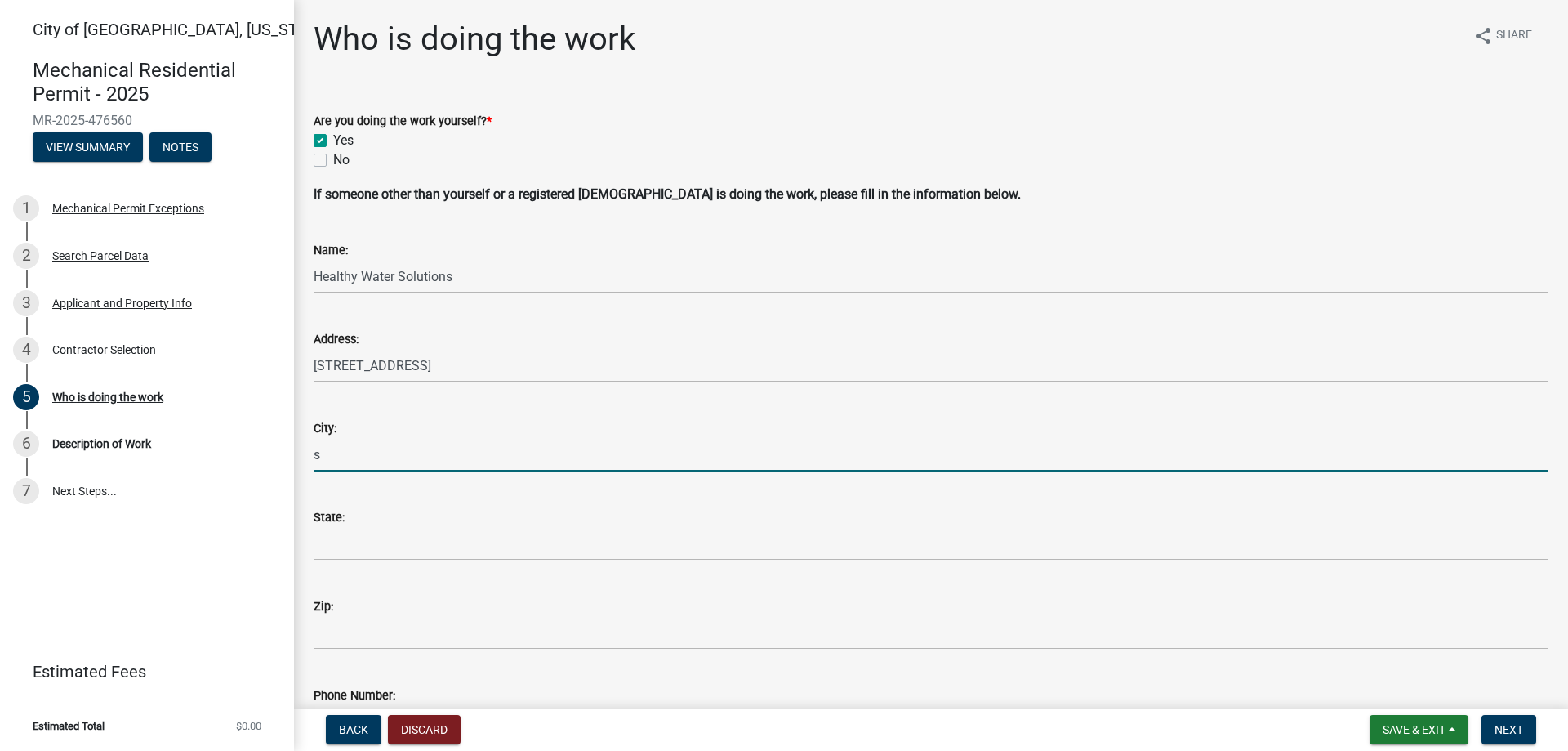
type input "Sleepy Eye"
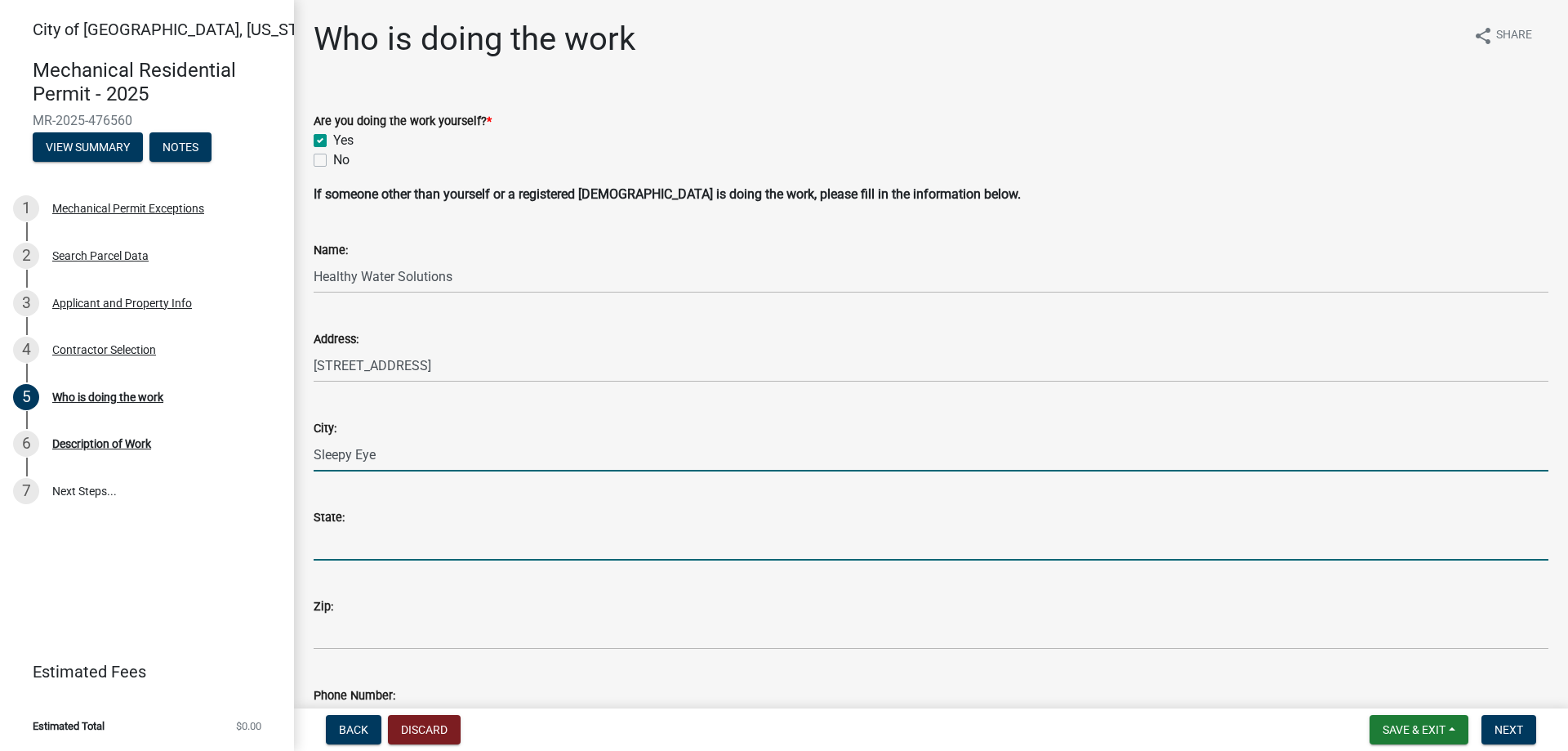
click at [432, 548] on input "State:" at bounding box center [931, 544] width 1235 height 33
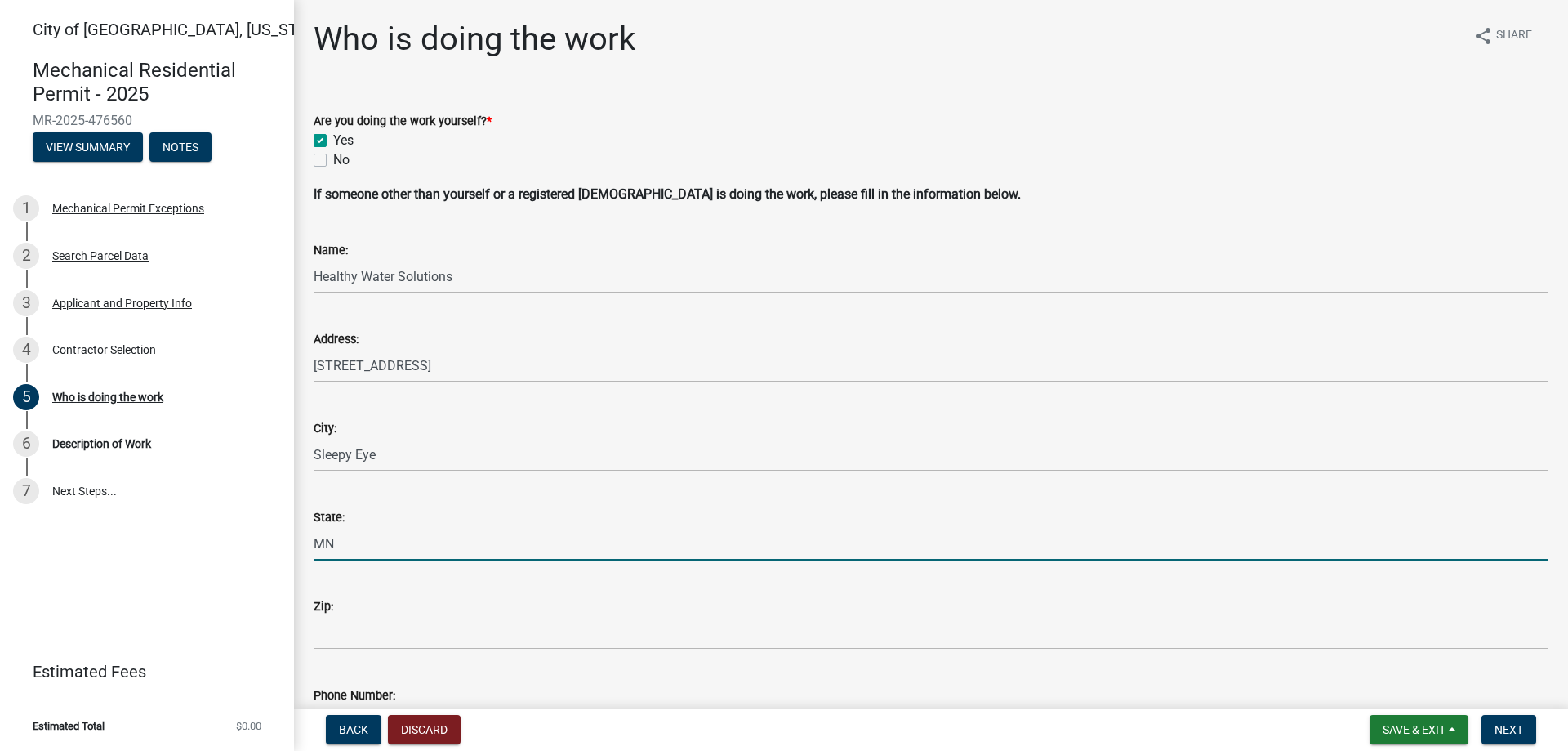
type input "MN"
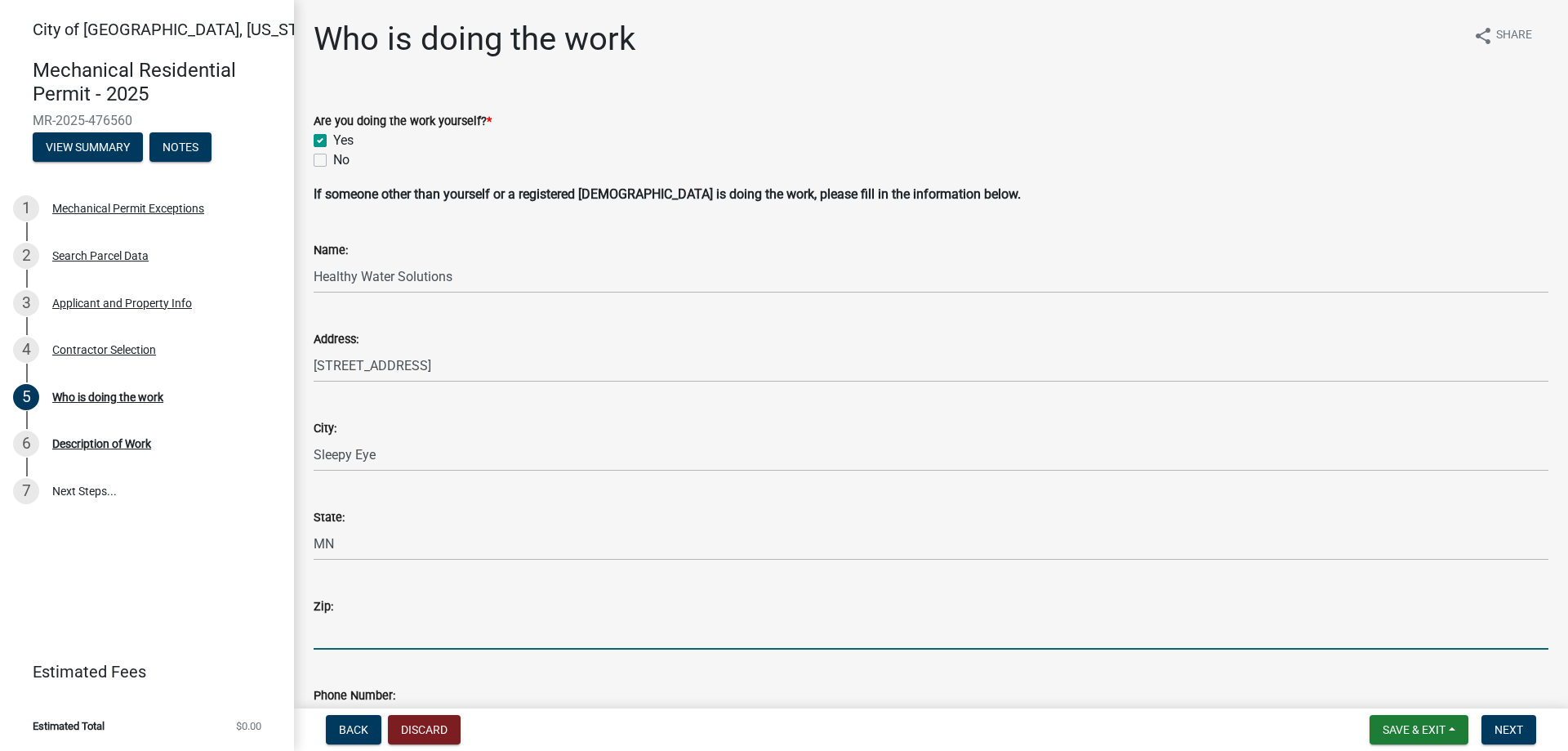
click at [391, 638] on input "Zip:" at bounding box center [931, 632] width 1235 height 33
type input "6"
click at [367, 628] on input "5" at bounding box center [931, 632] width 1235 height 33
type input "56085"
click at [1529, 723] on button "Next" at bounding box center [1509, 729] width 55 height 30
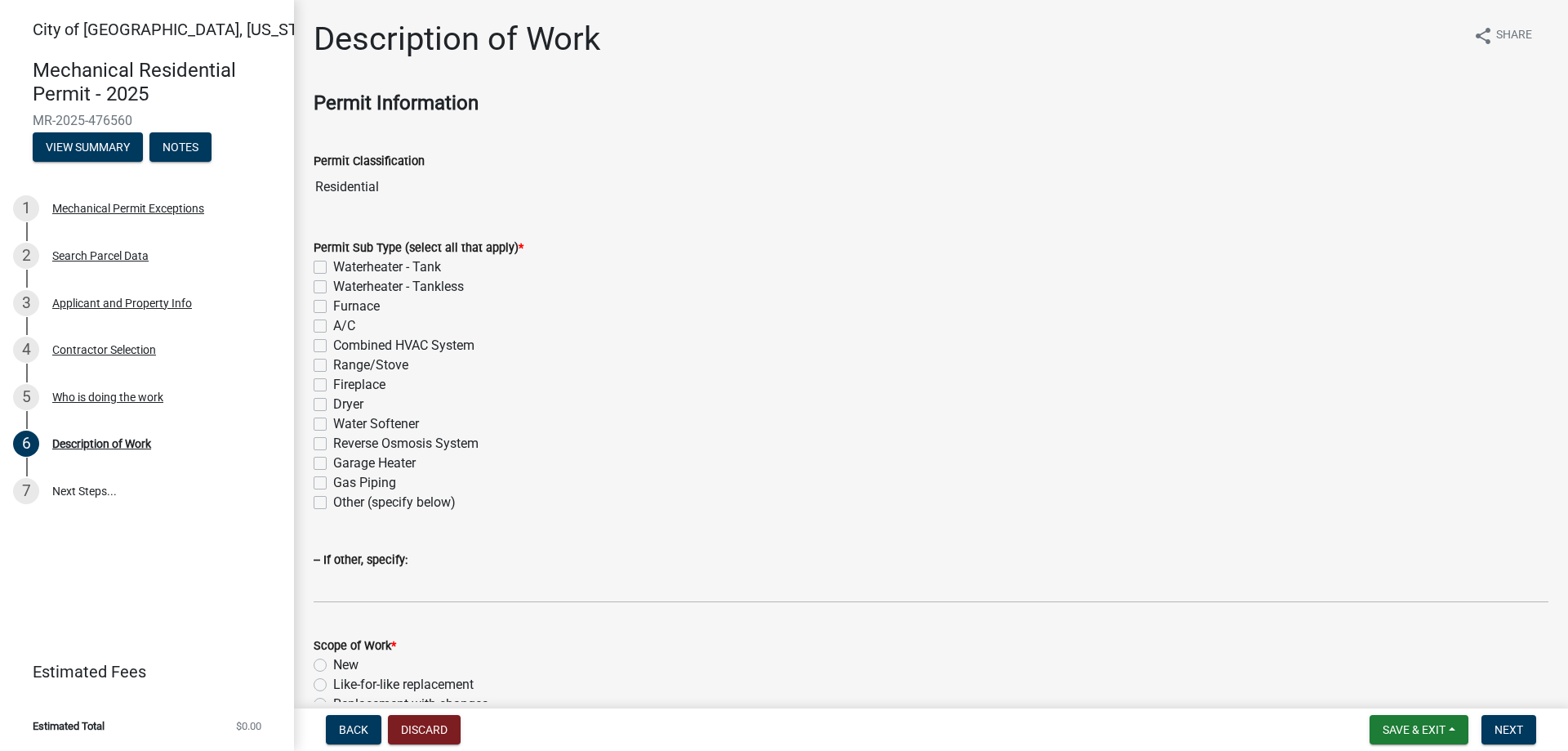
click at [333, 443] on label "Reverse Osmosis System" at bounding box center [406, 443] width 145 height 19
click at [333, 443] on input "Reverse Osmosis System" at bounding box center [338, 439] width 10 height 10
checkbox input "true"
checkbox input "false"
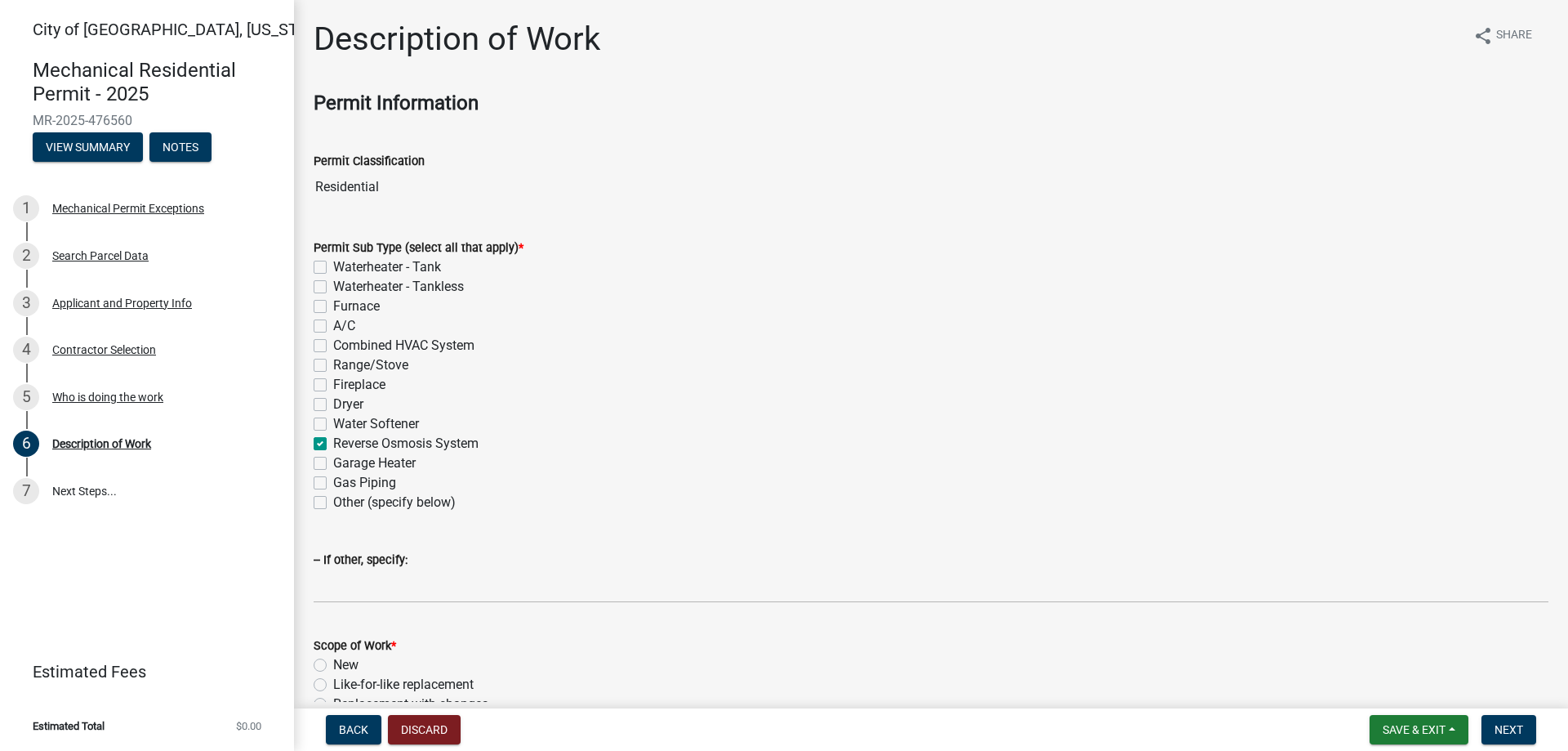
checkbox input "false"
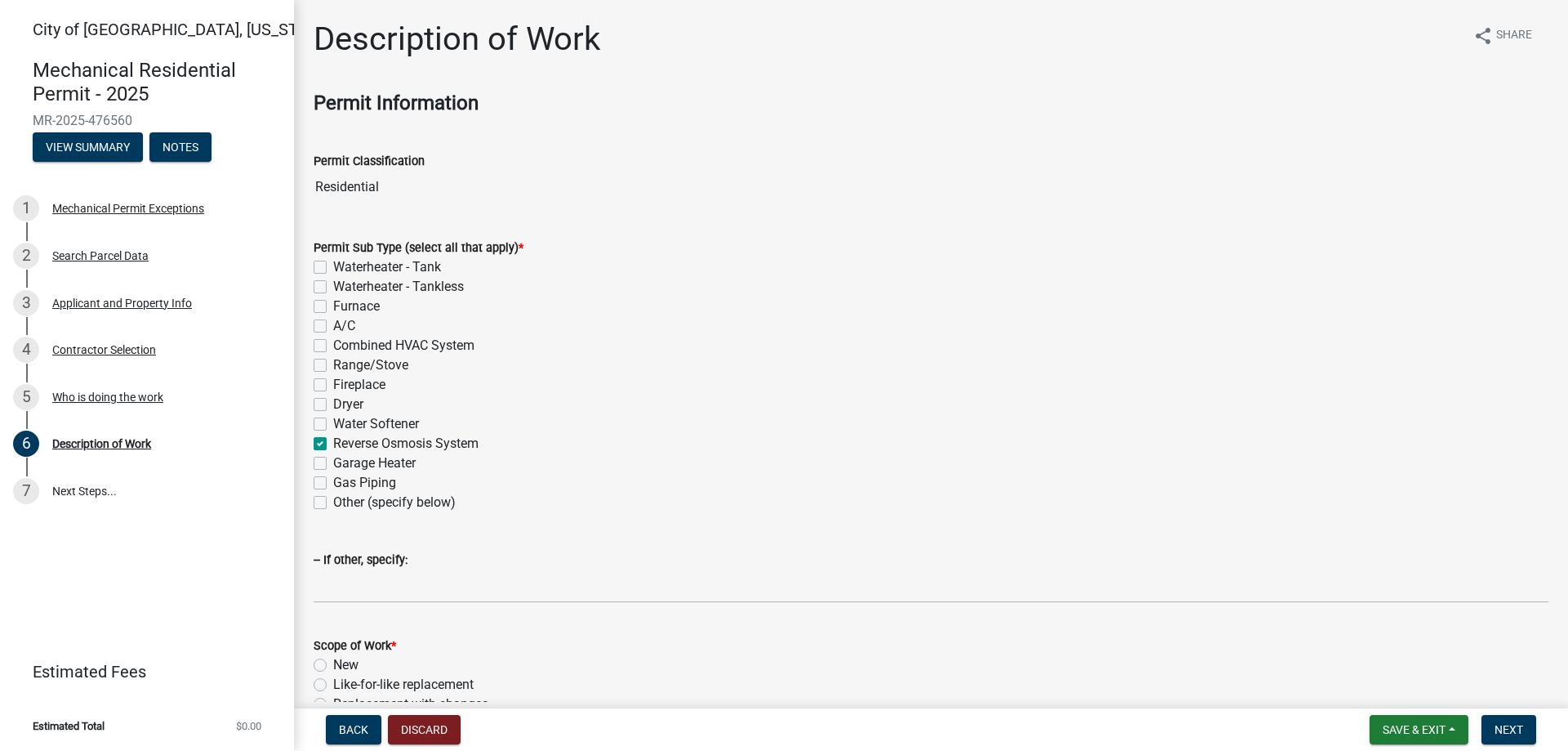
checkbox input "false"
checkbox input "true"
checkbox input "false"
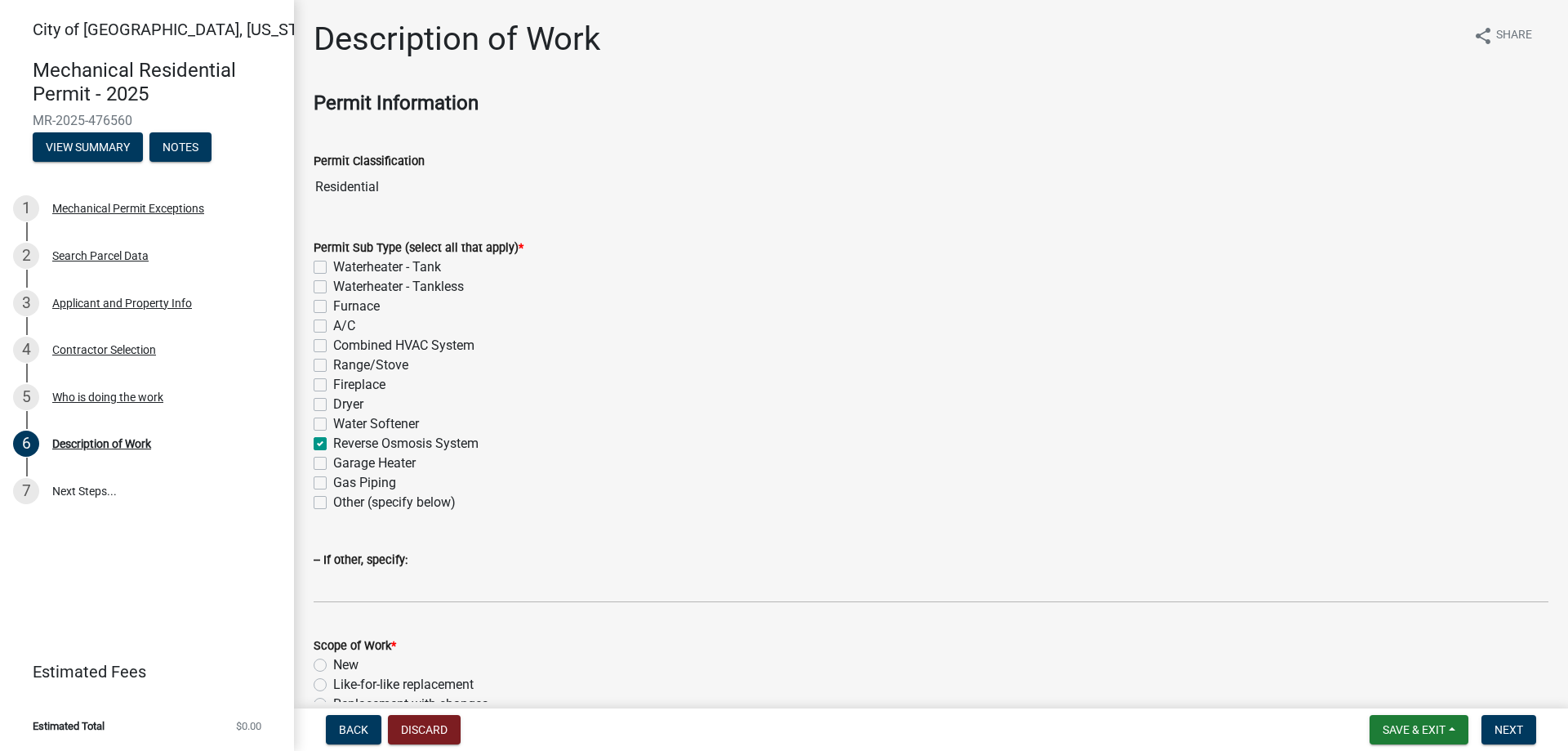
checkbox input "false"
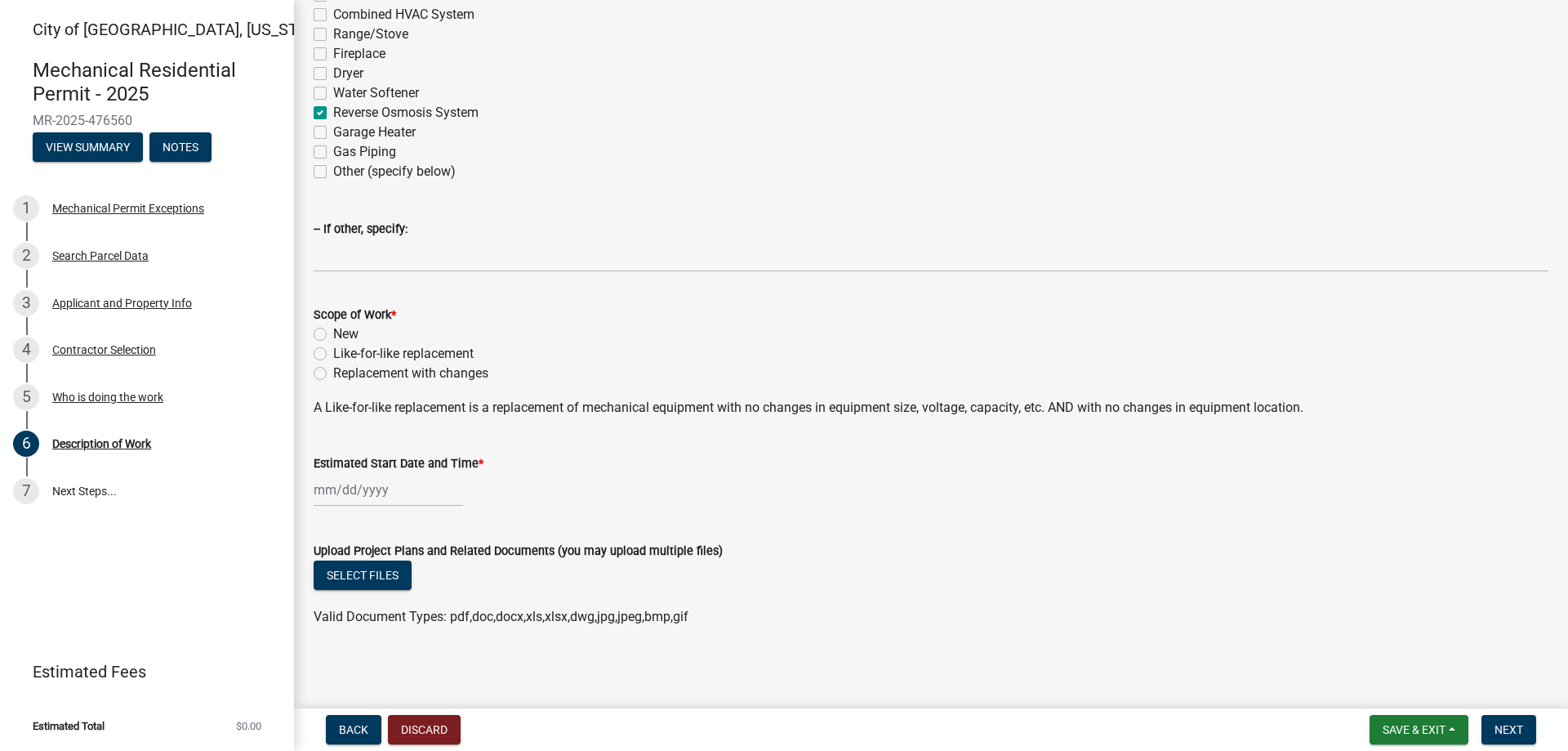
scroll to position [334, 0]
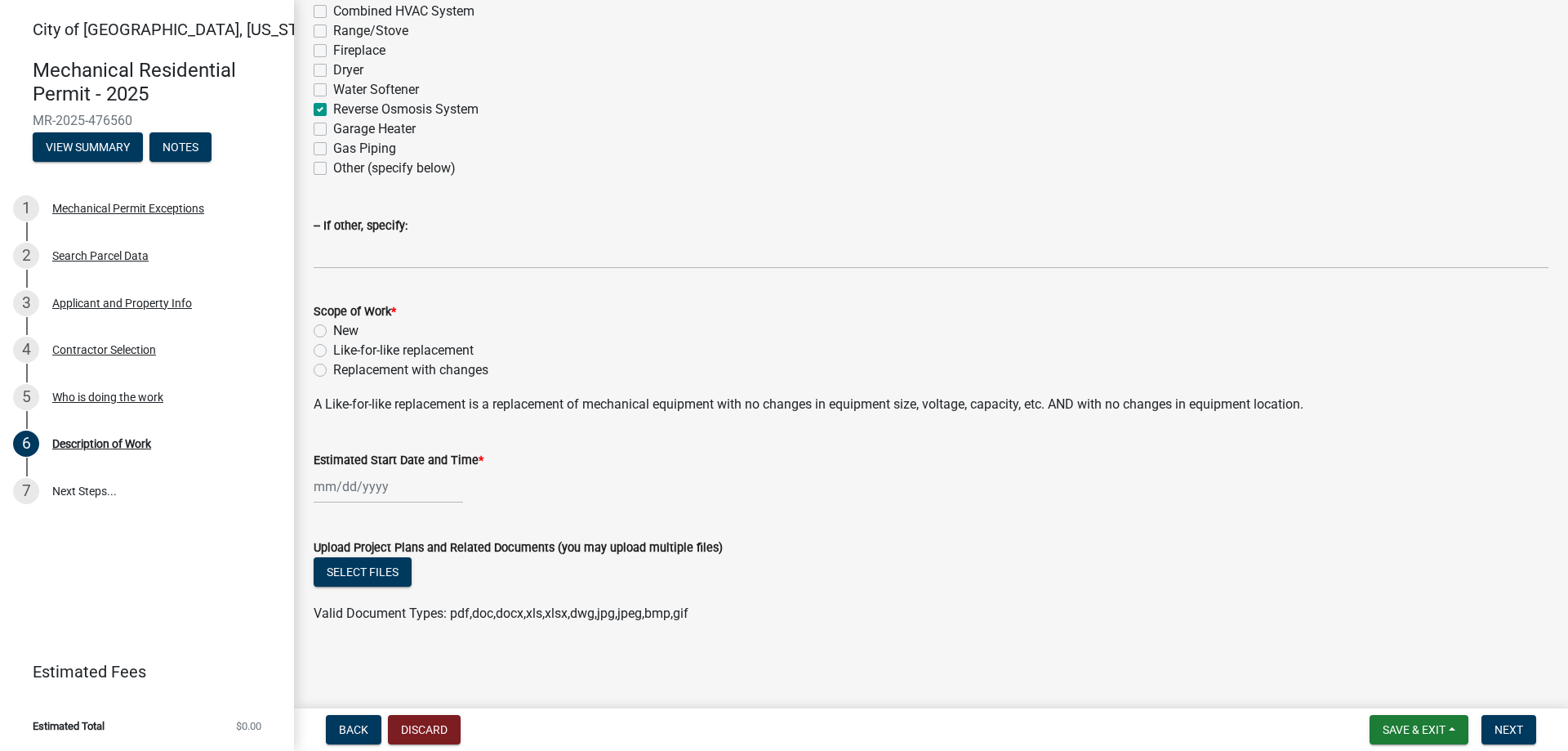
click at [333, 330] on label "New" at bounding box center [345, 330] width 25 height 19
click at [333, 330] on input "New" at bounding box center [338, 326] width 10 height 10
radio input "true"
click at [313, 486] on div "Estimated Start Date and Time *" at bounding box center [931, 465] width 1259 height 76
click at [323, 487] on div at bounding box center [388, 486] width 149 height 33
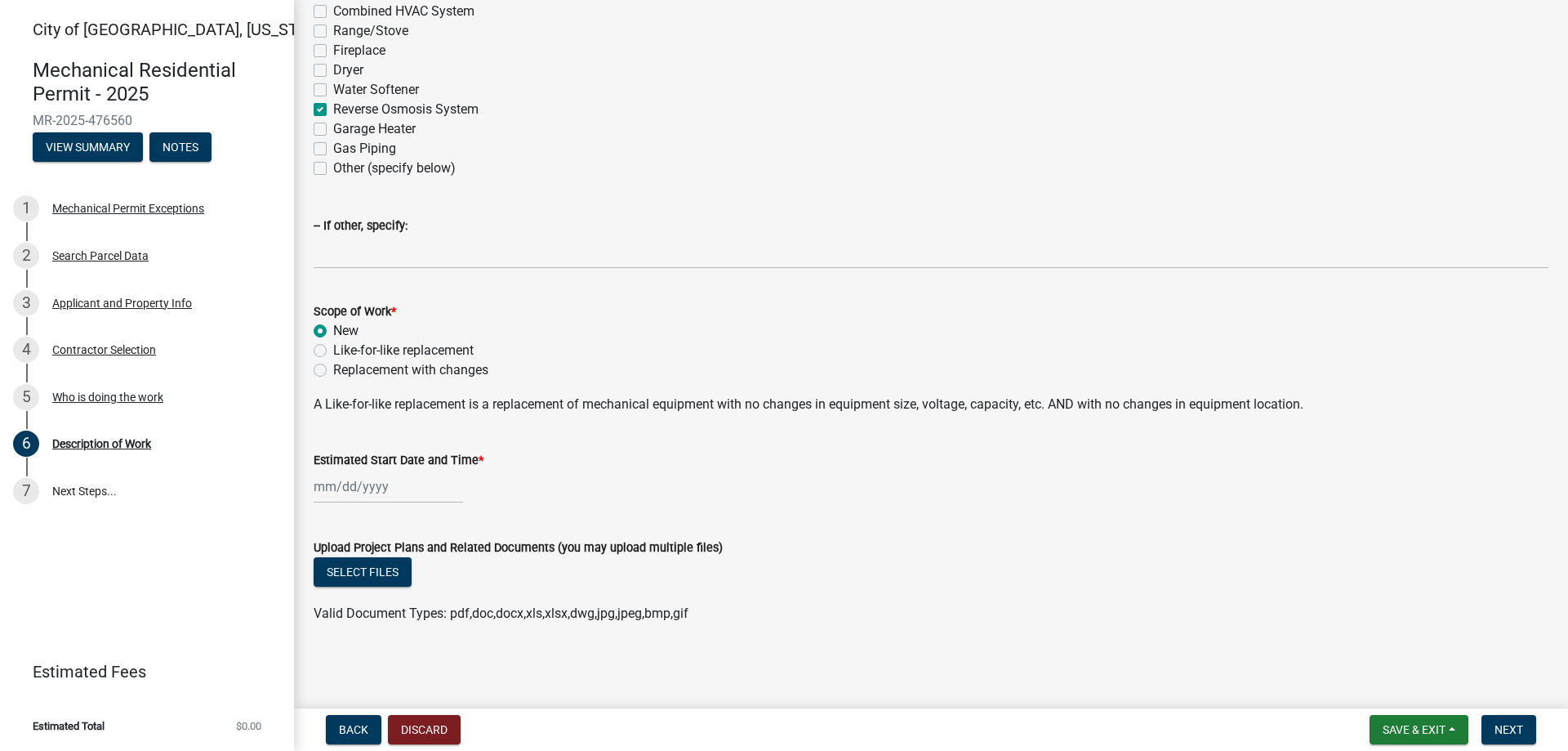
select select "9"
select select "2025"
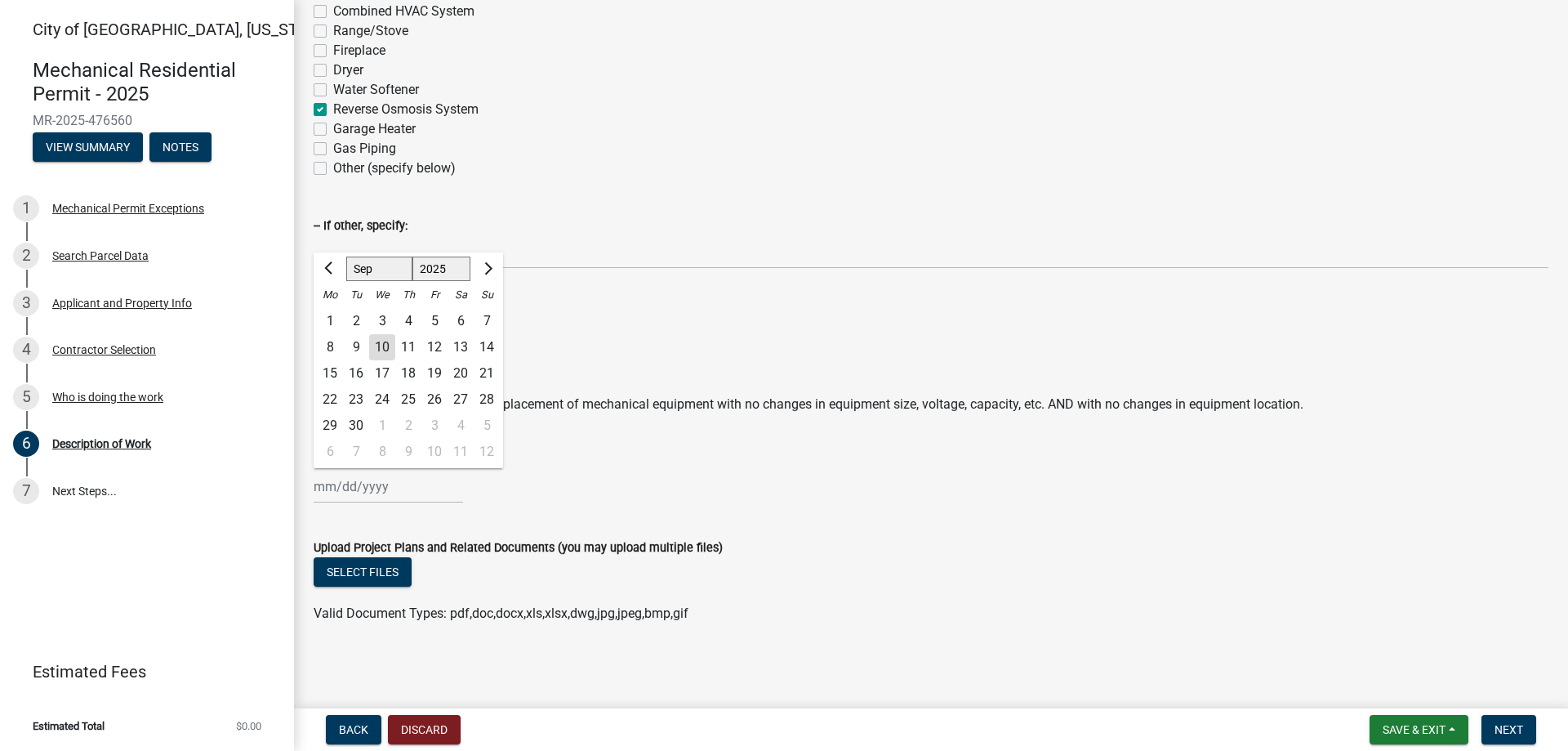
click at [336, 372] on div "15" at bounding box center [330, 373] width 26 height 26
type input "[DATE]"
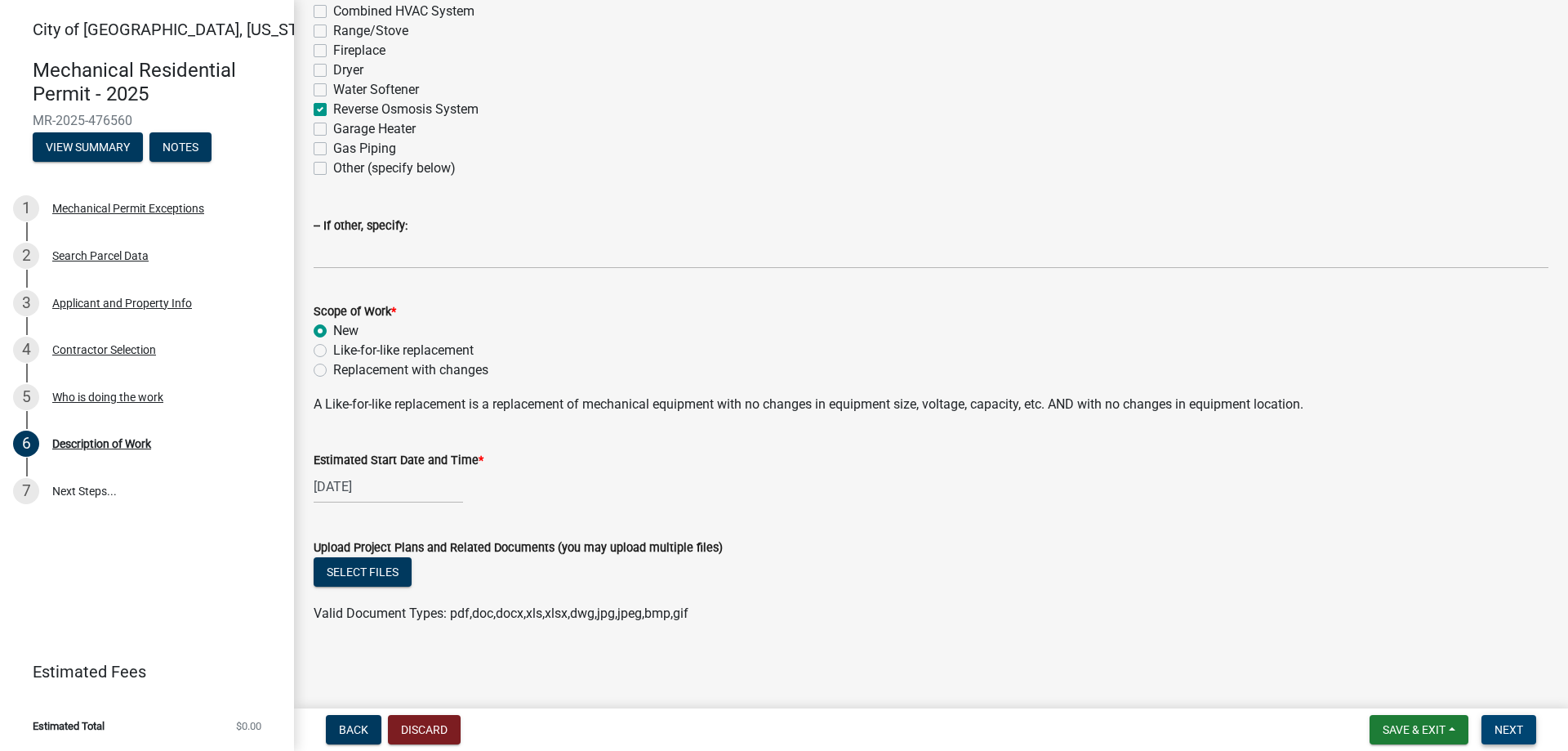
click at [1500, 730] on span "Next" at bounding box center [1509, 729] width 29 height 13
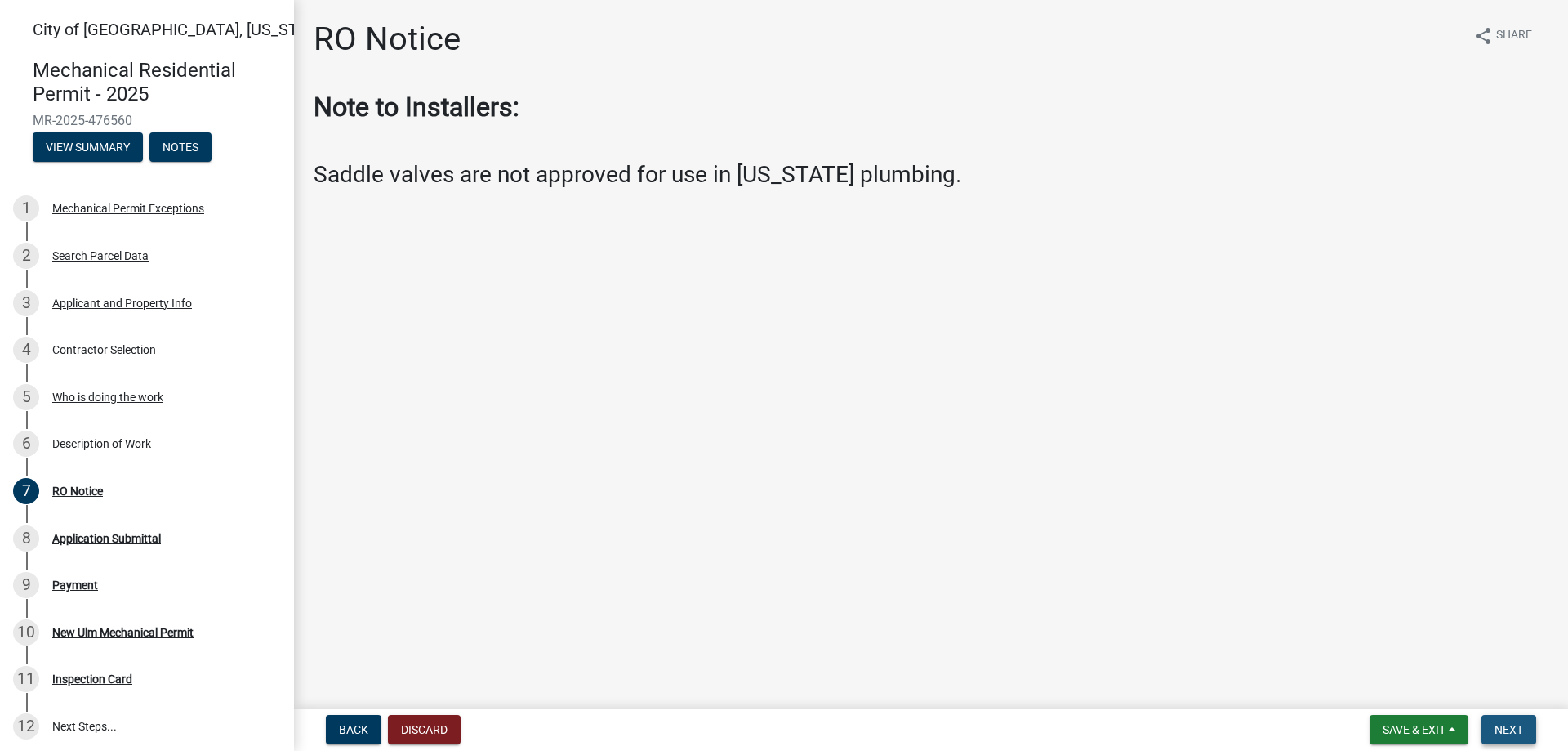
click at [1505, 726] on span "Next" at bounding box center [1509, 729] width 29 height 13
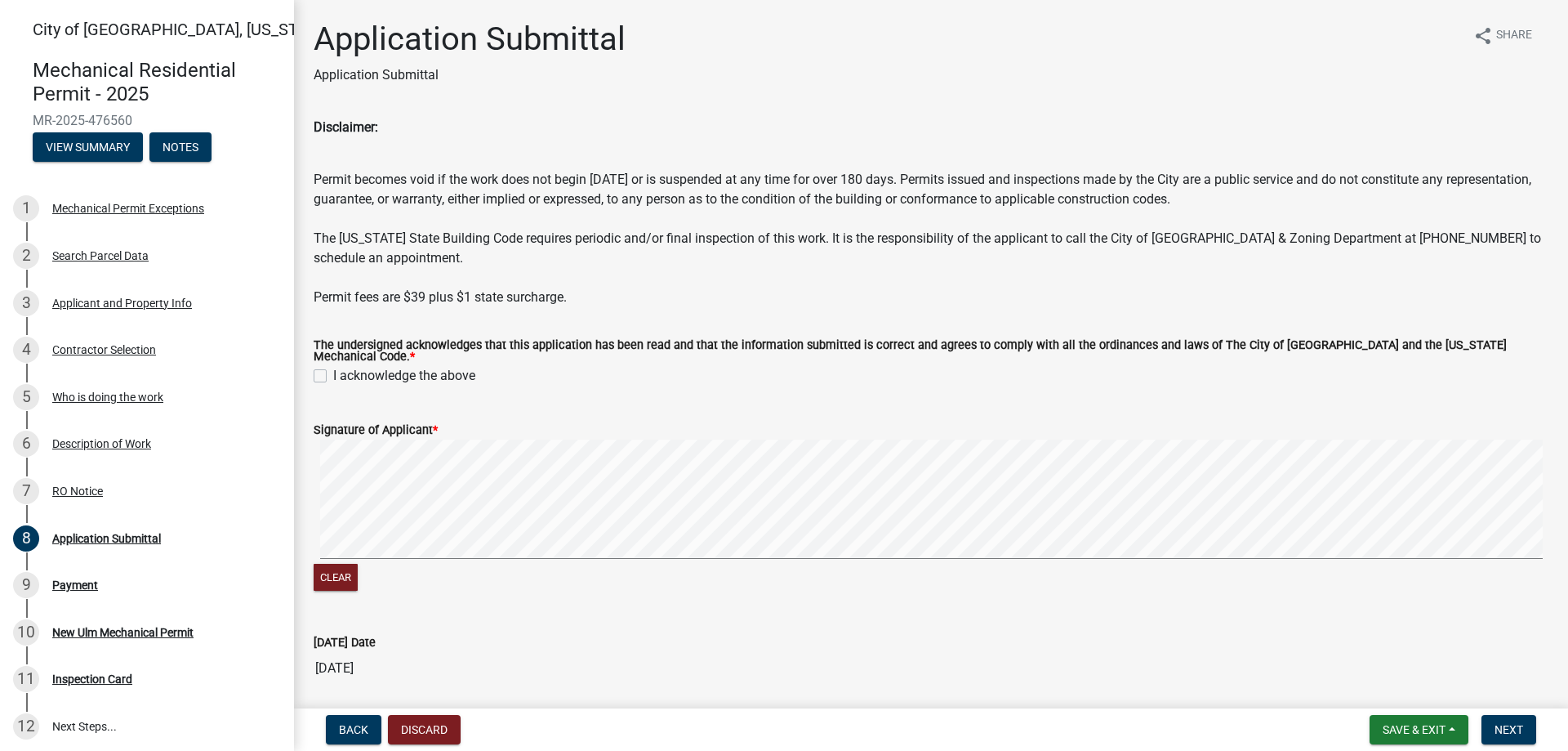
click at [318, 366] on div "I acknowledge the above" at bounding box center [931, 376] width 1235 height 19
click at [333, 366] on label "I acknowledge the above" at bounding box center [404, 376] width 142 height 19
click at [333, 366] on input "I acknowledge the above" at bounding box center [338, 372] width 10 height 10
checkbox input "true"
click at [1495, 728] on span "Next" at bounding box center [1509, 729] width 29 height 13
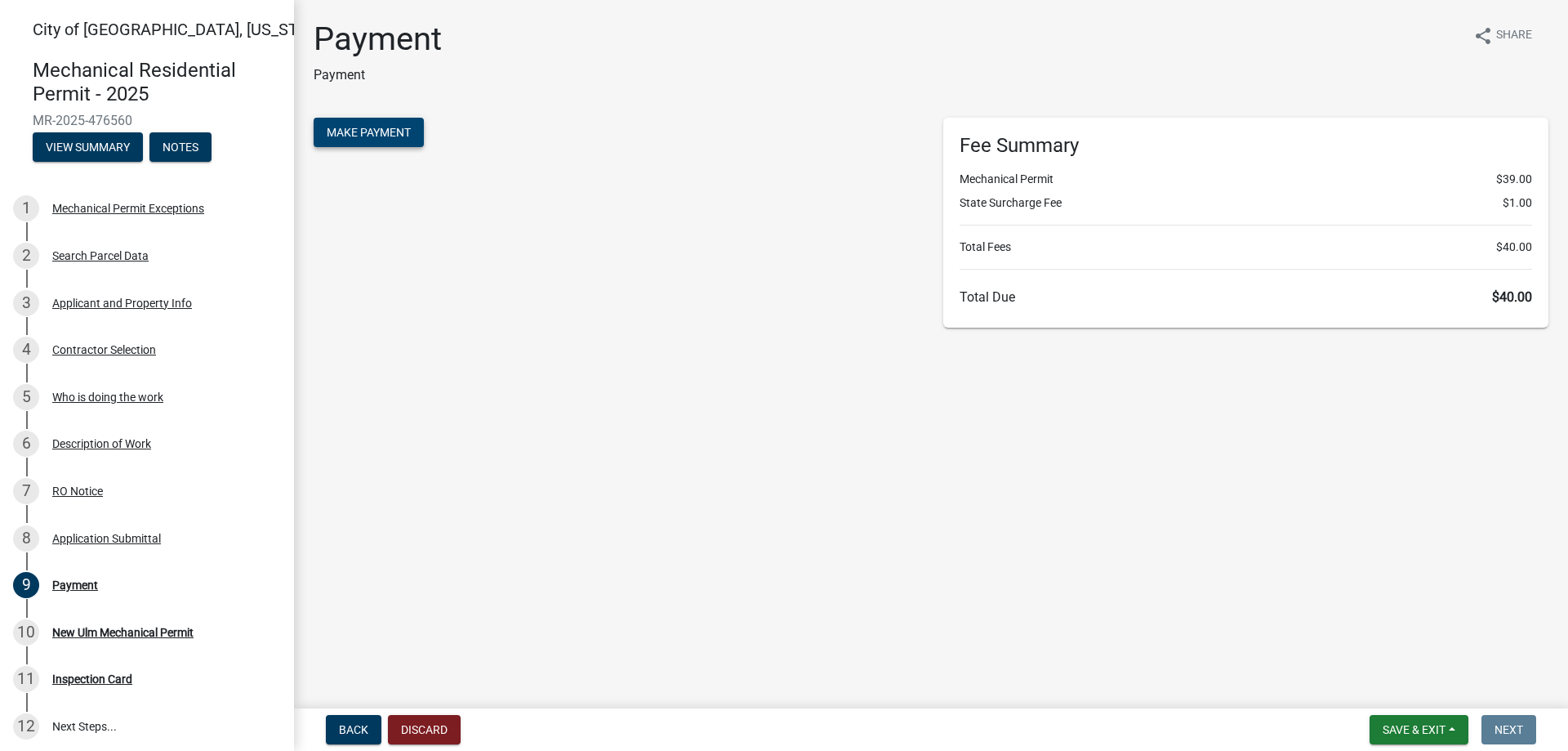
click at [345, 127] on span "Make Payment" at bounding box center [369, 132] width 84 height 13
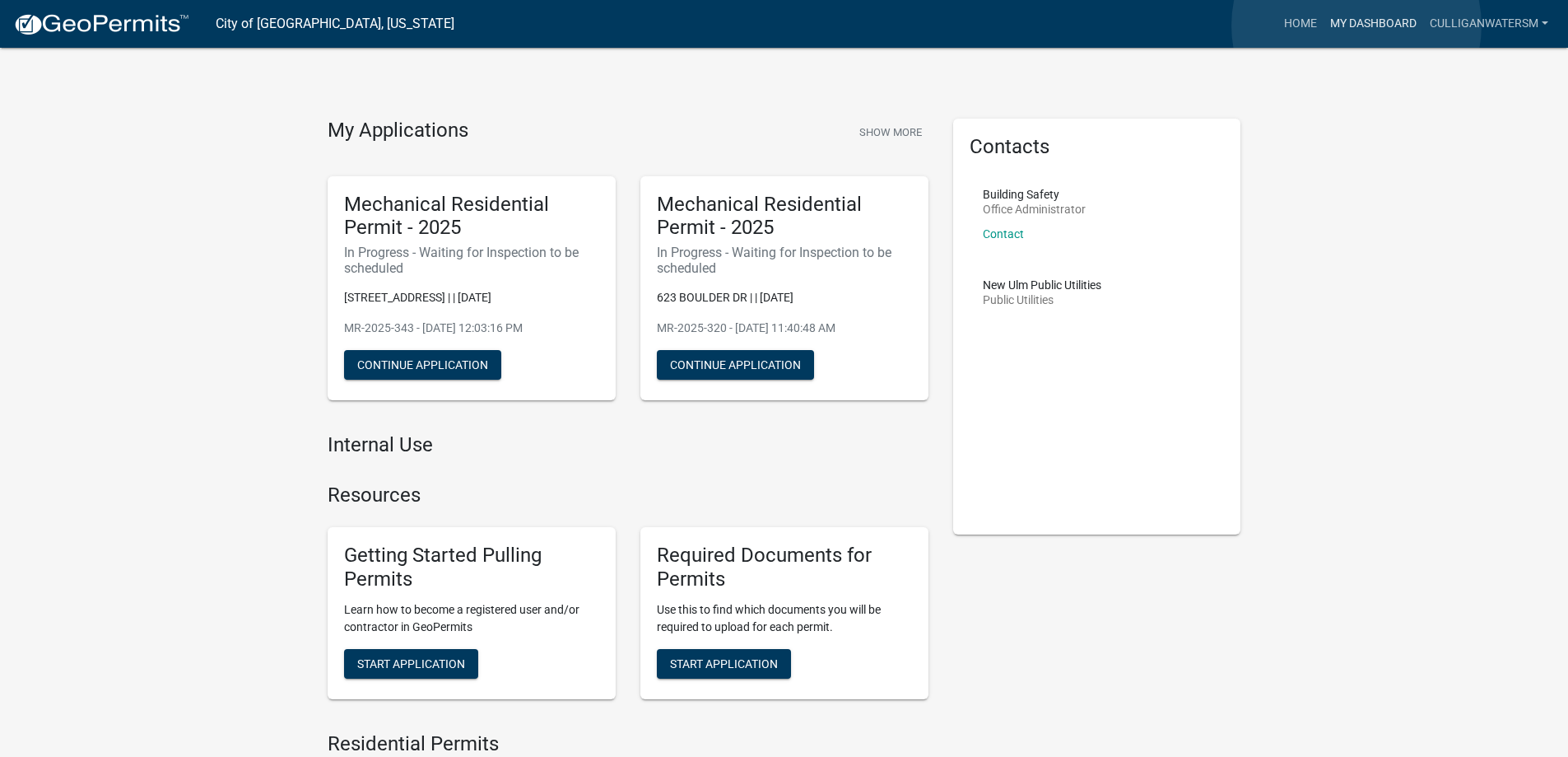
click at [1357, 26] on link "My Dashboard" at bounding box center [1372, 23] width 100 height 31
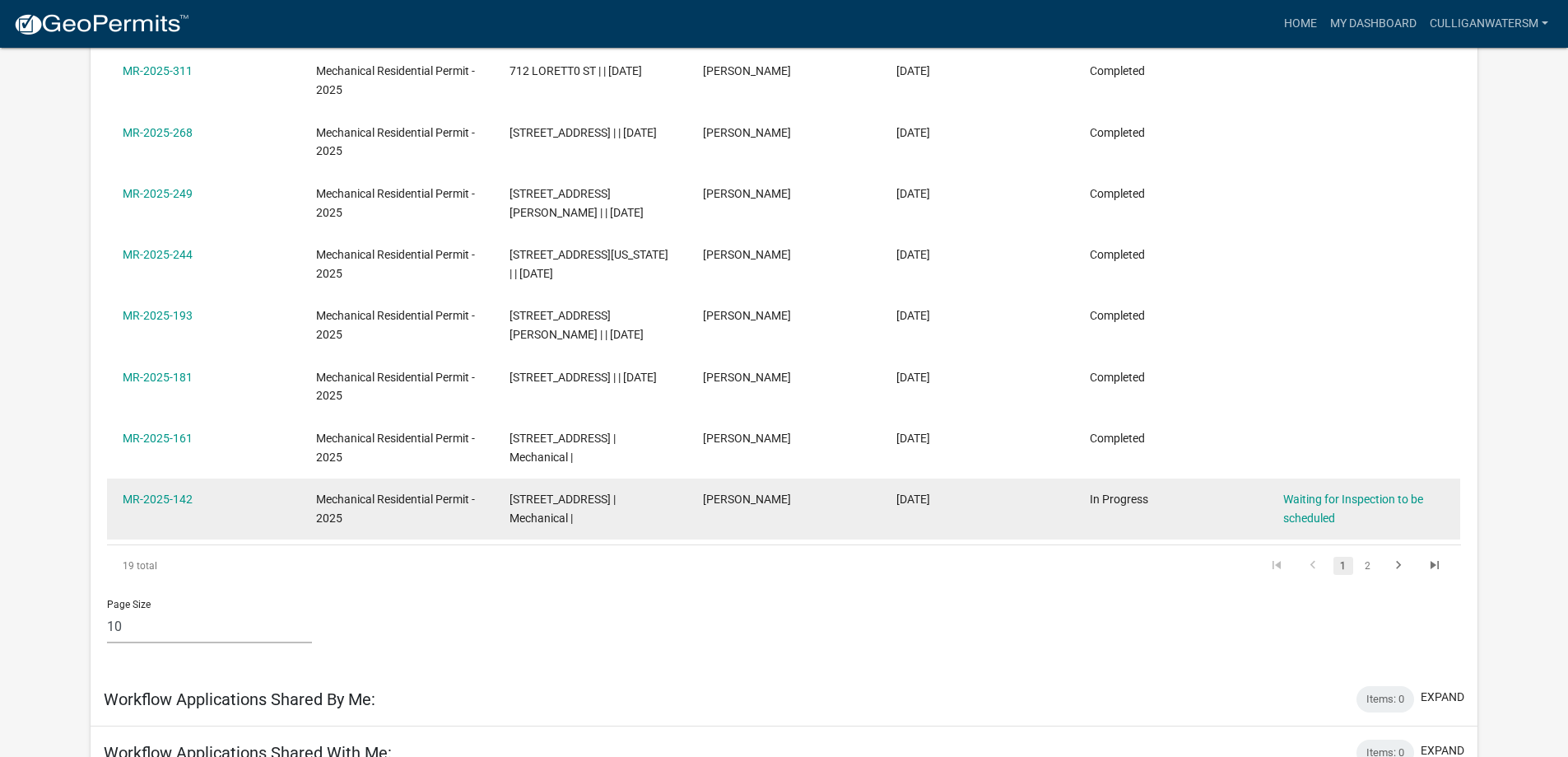
scroll to position [494, 0]
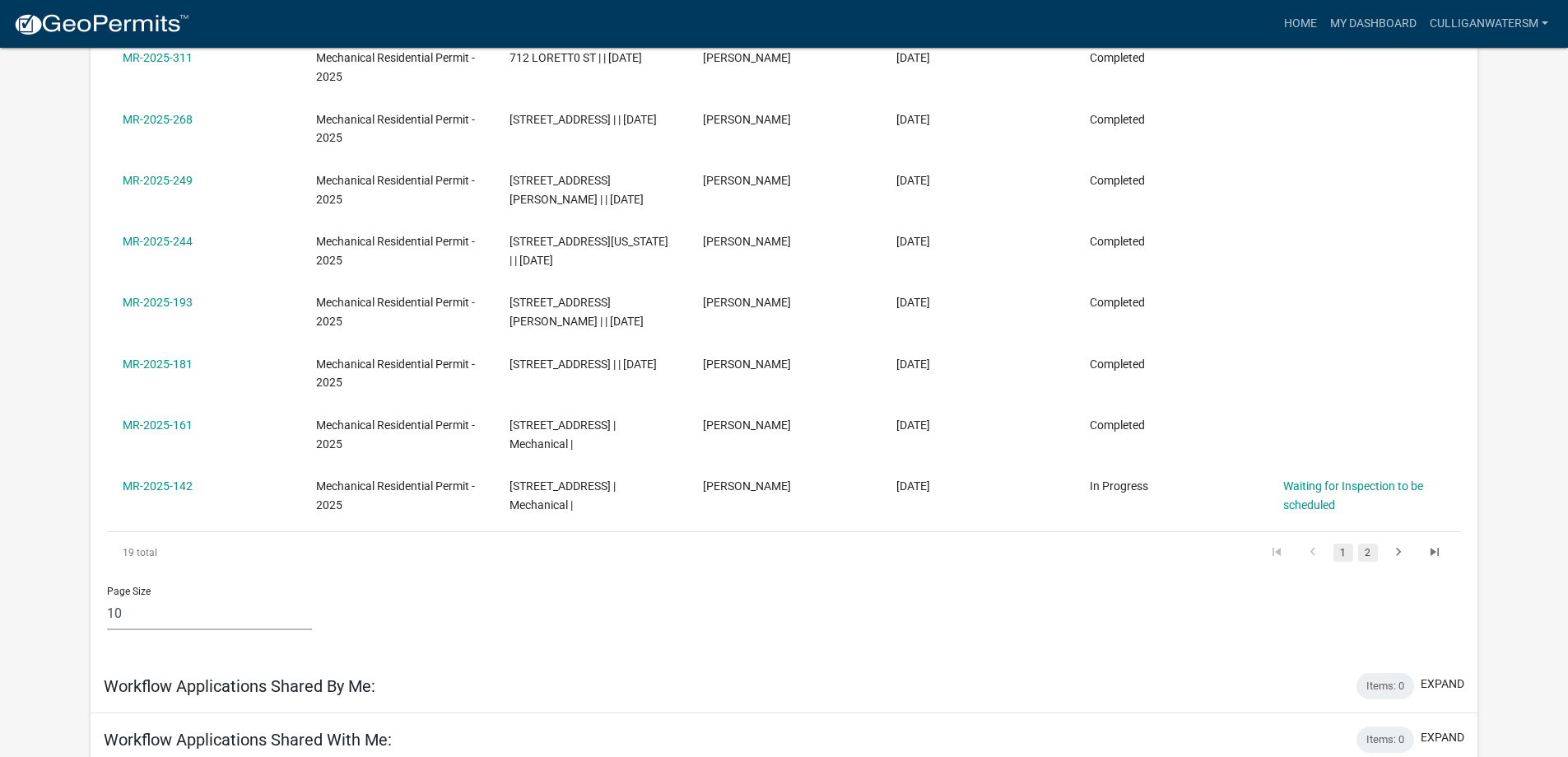
click at [1367, 555] on link "2" at bounding box center [1367, 553] width 19 height 19
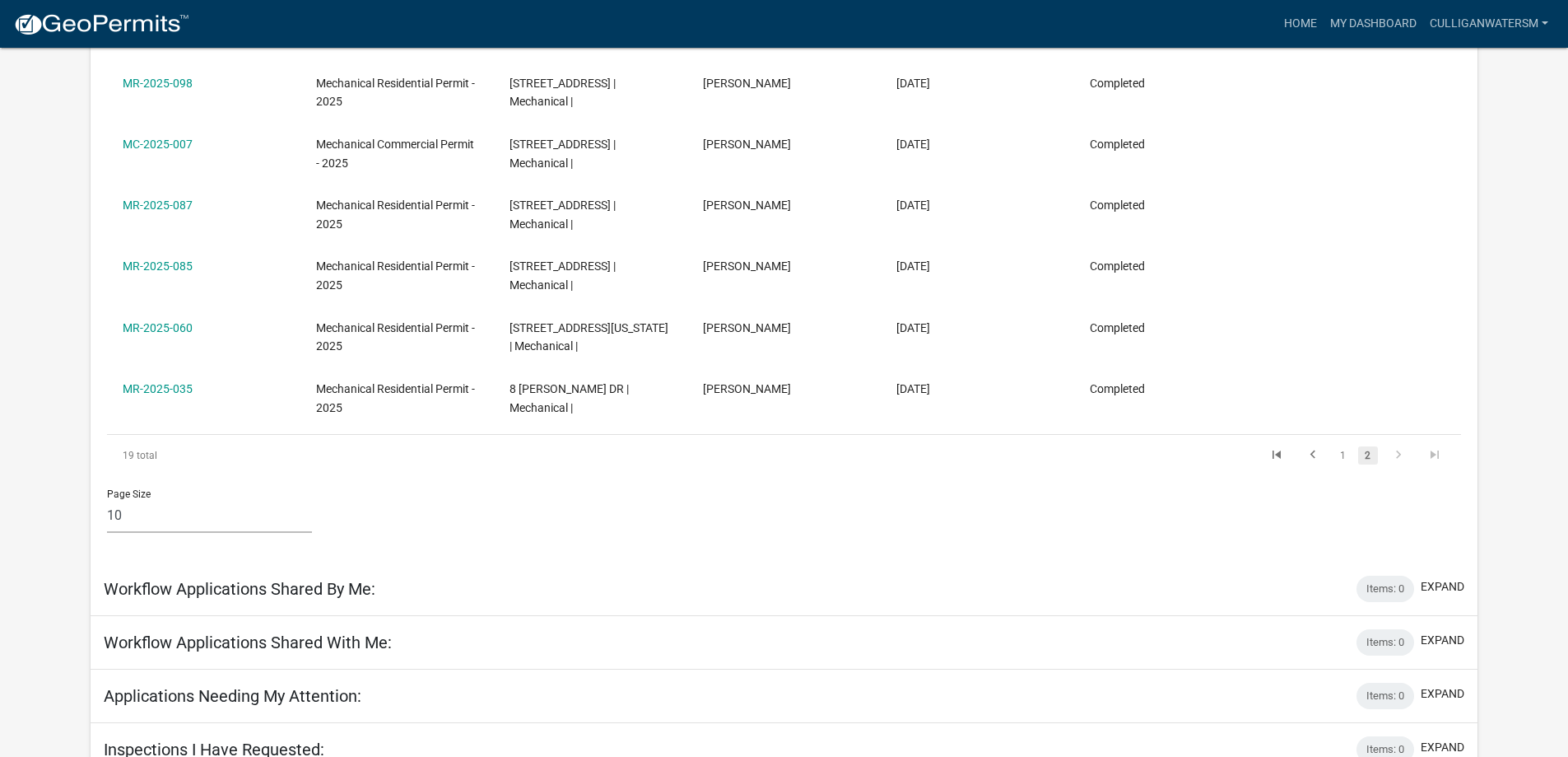
scroll to position [550, 0]
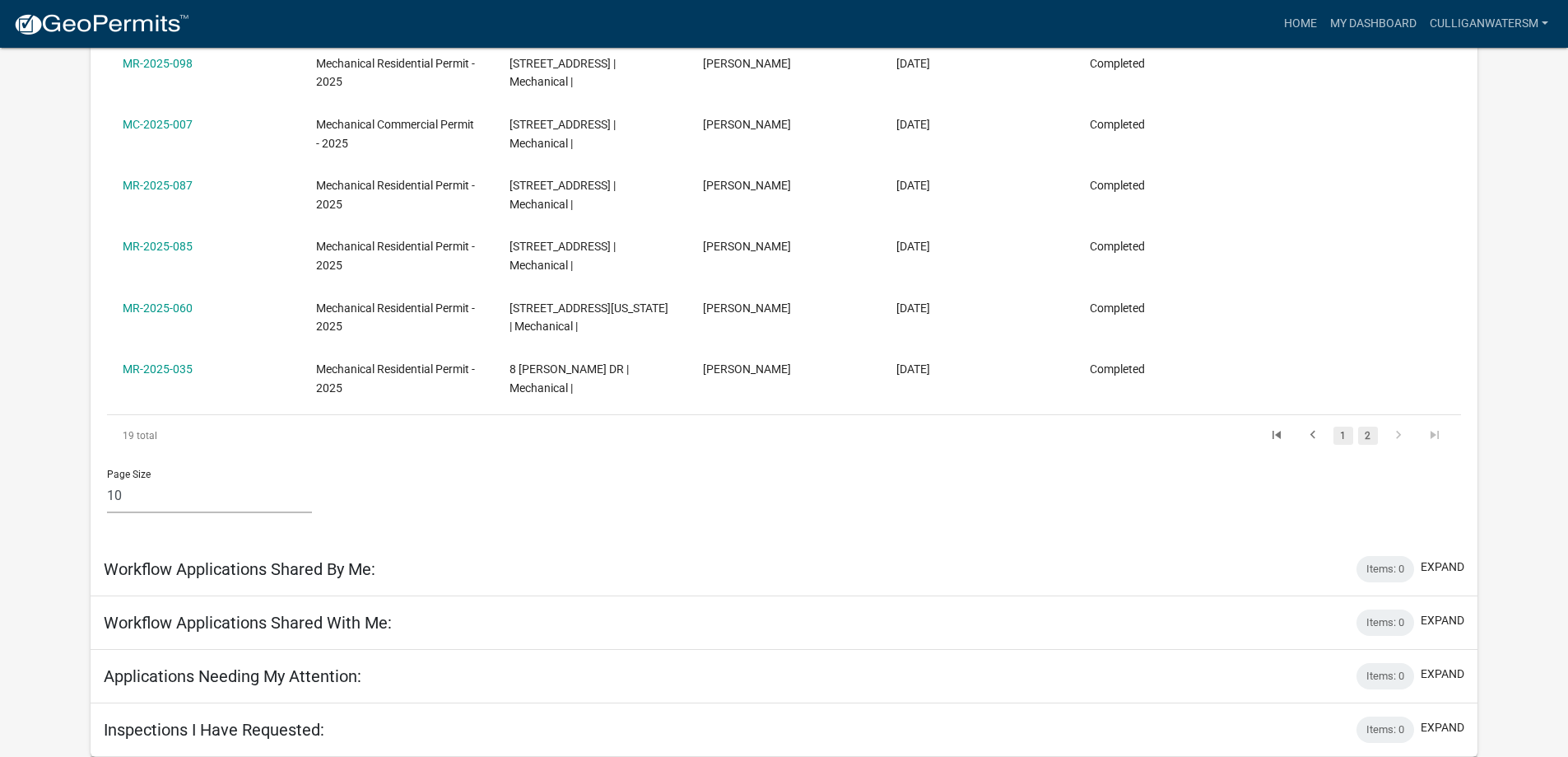
click at [1347, 435] on link "1" at bounding box center [1342, 435] width 19 height 19
